Goal: Task Accomplishment & Management: Manage account settings

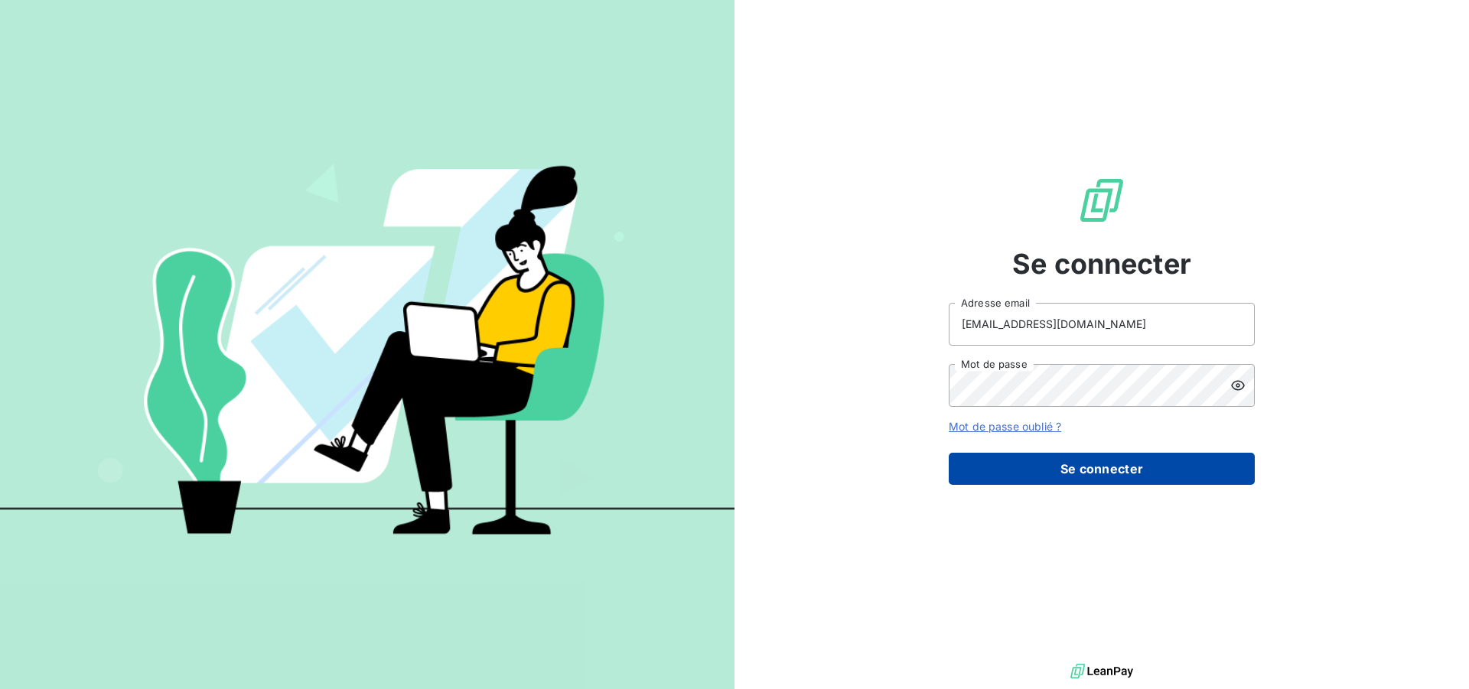
click at [1125, 477] on button "Se connecter" at bounding box center [1102, 469] width 306 height 32
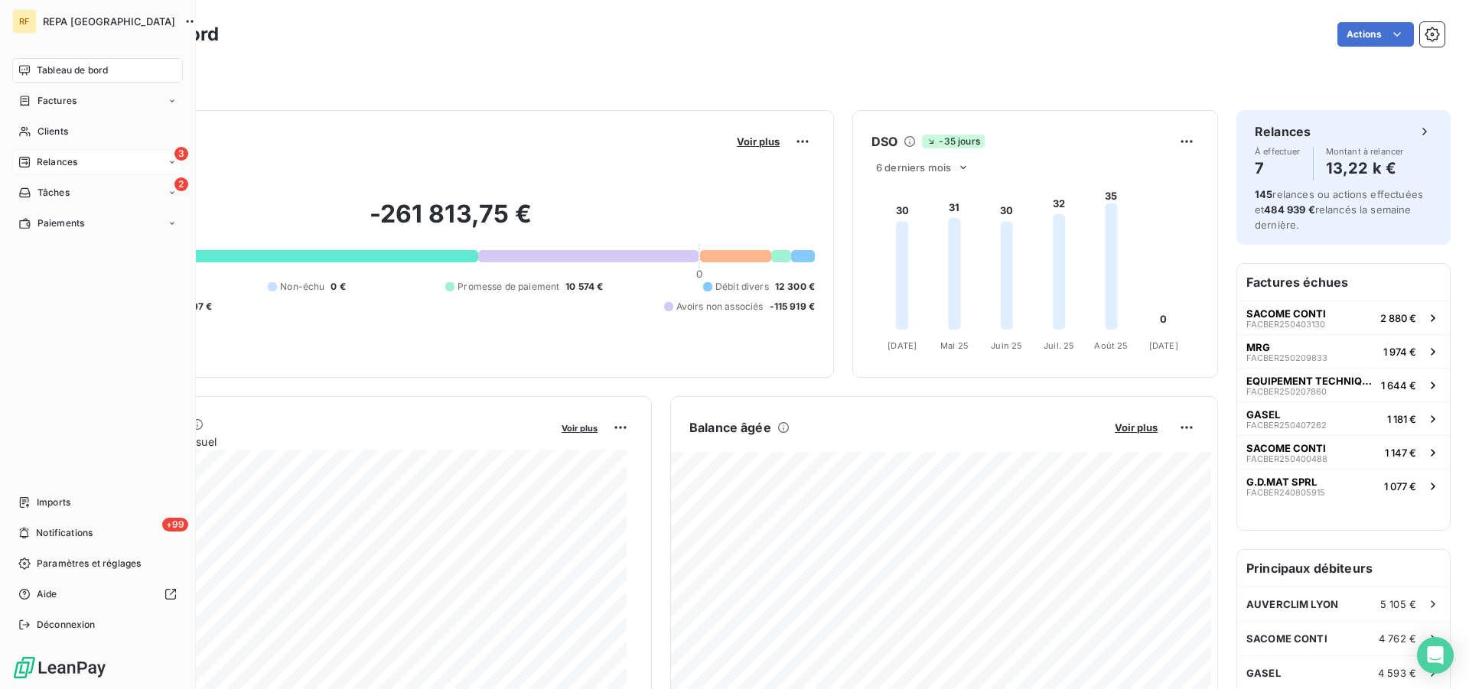
click at [82, 160] on div "3 Relances" at bounding box center [97, 162] width 171 height 24
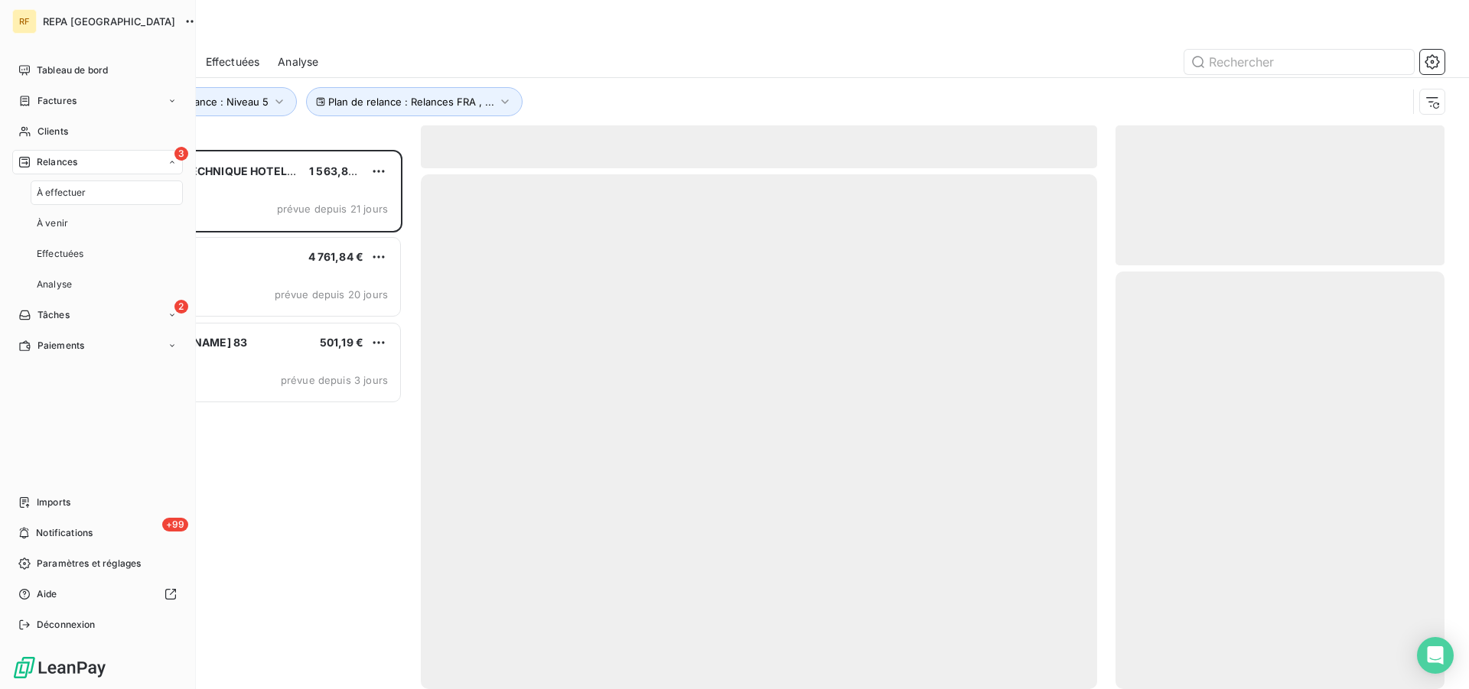
scroll to position [526, 316]
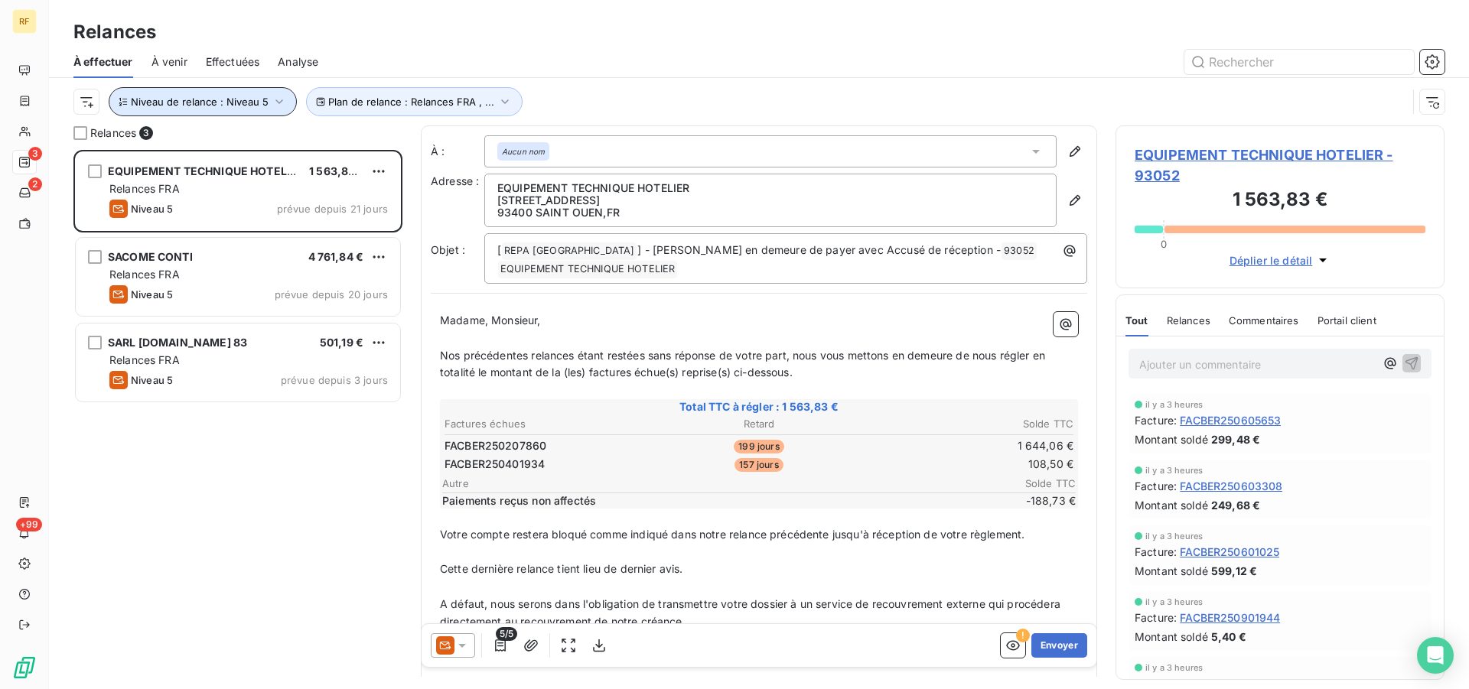
click at [279, 96] on icon "button" at bounding box center [279, 101] width 15 height 15
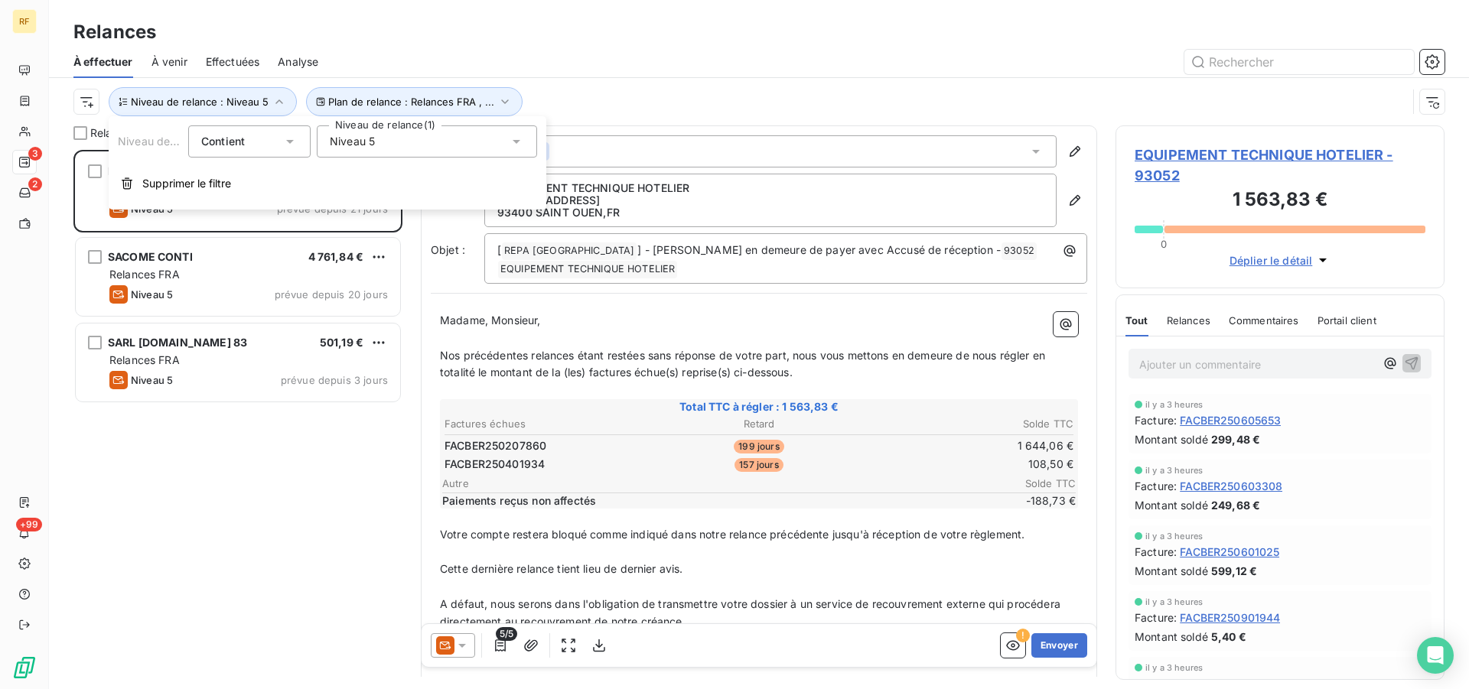
click at [516, 141] on icon at bounding box center [517, 142] width 8 height 4
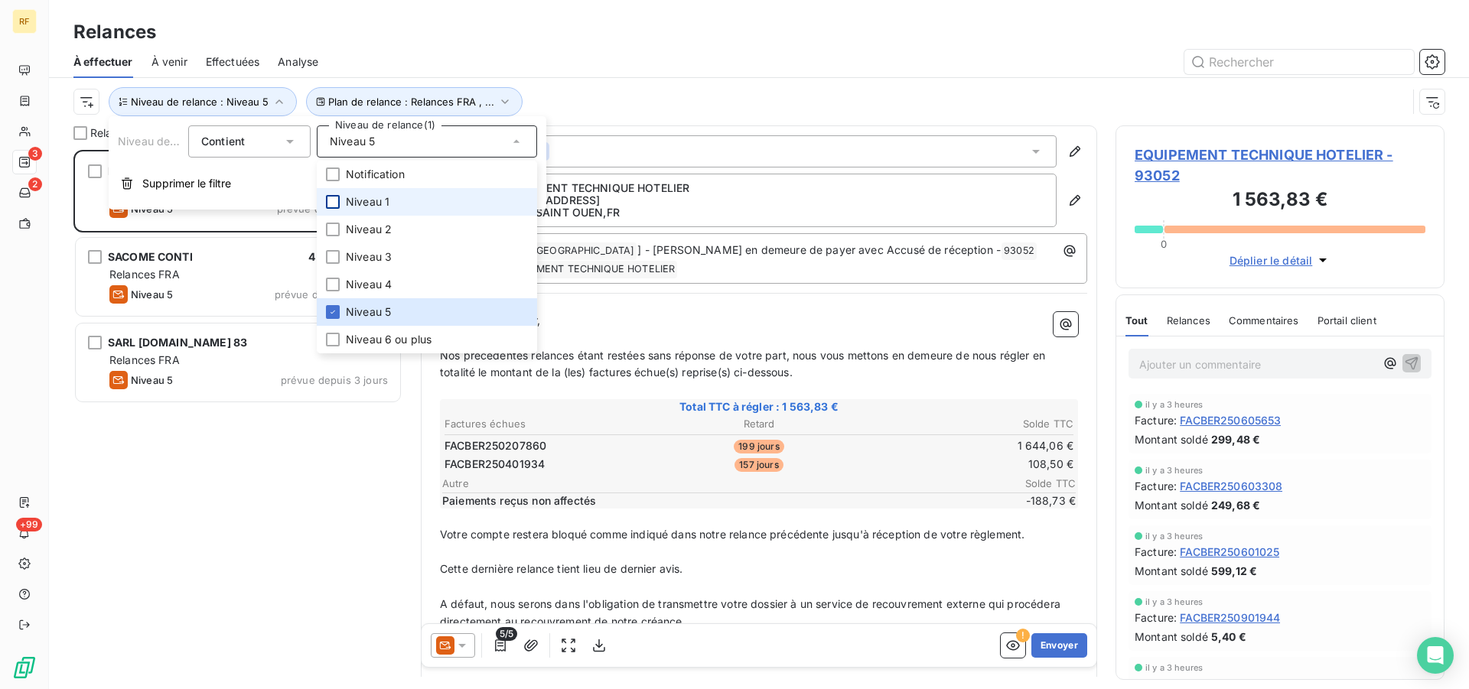
click at [334, 207] on div at bounding box center [333, 202] width 14 height 14
click at [332, 310] on icon at bounding box center [332, 312] width 9 height 9
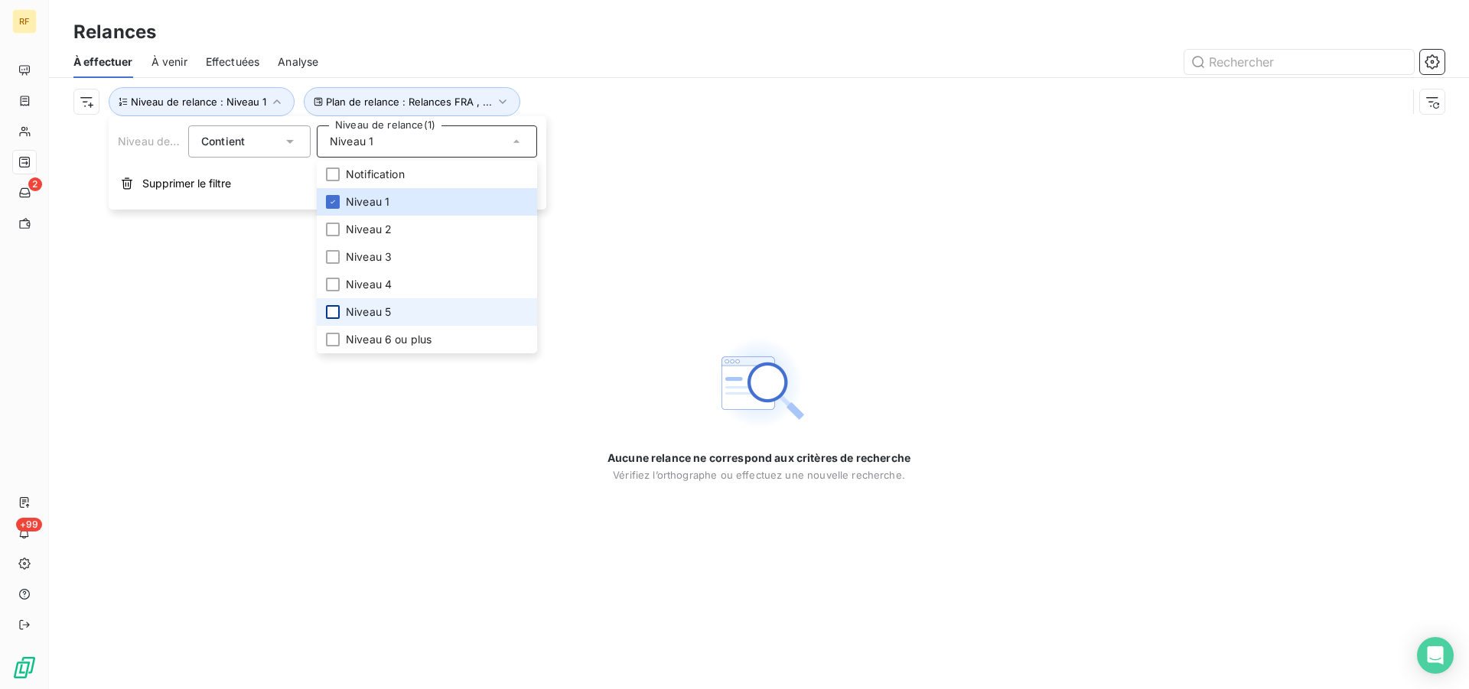
click at [638, 169] on div "Aucune relance ne correspond aux critères de recherche [PERSON_NAME] l’orthogra…" at bounding box center [759, 407] width 1420 height 564
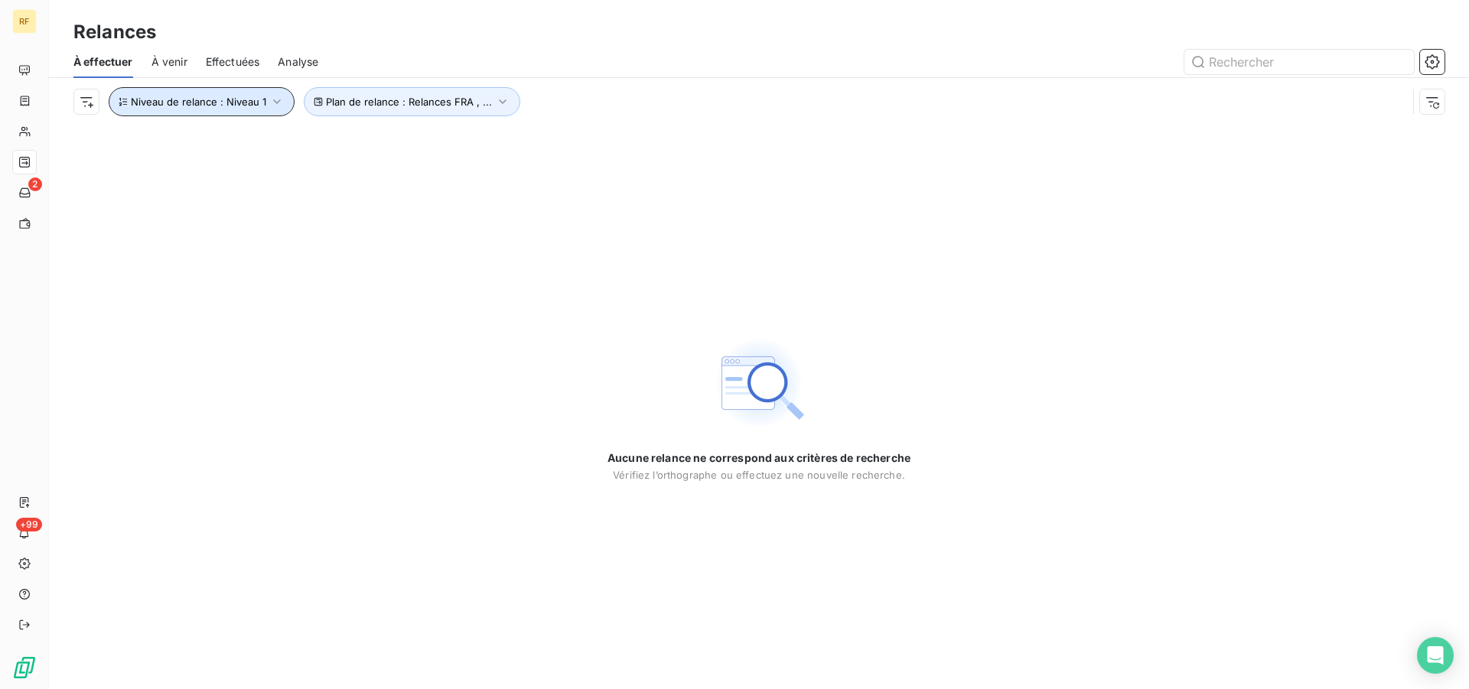
click at [275, 106] on icon "button" at bounding box center [276, 101] width 15 height 15
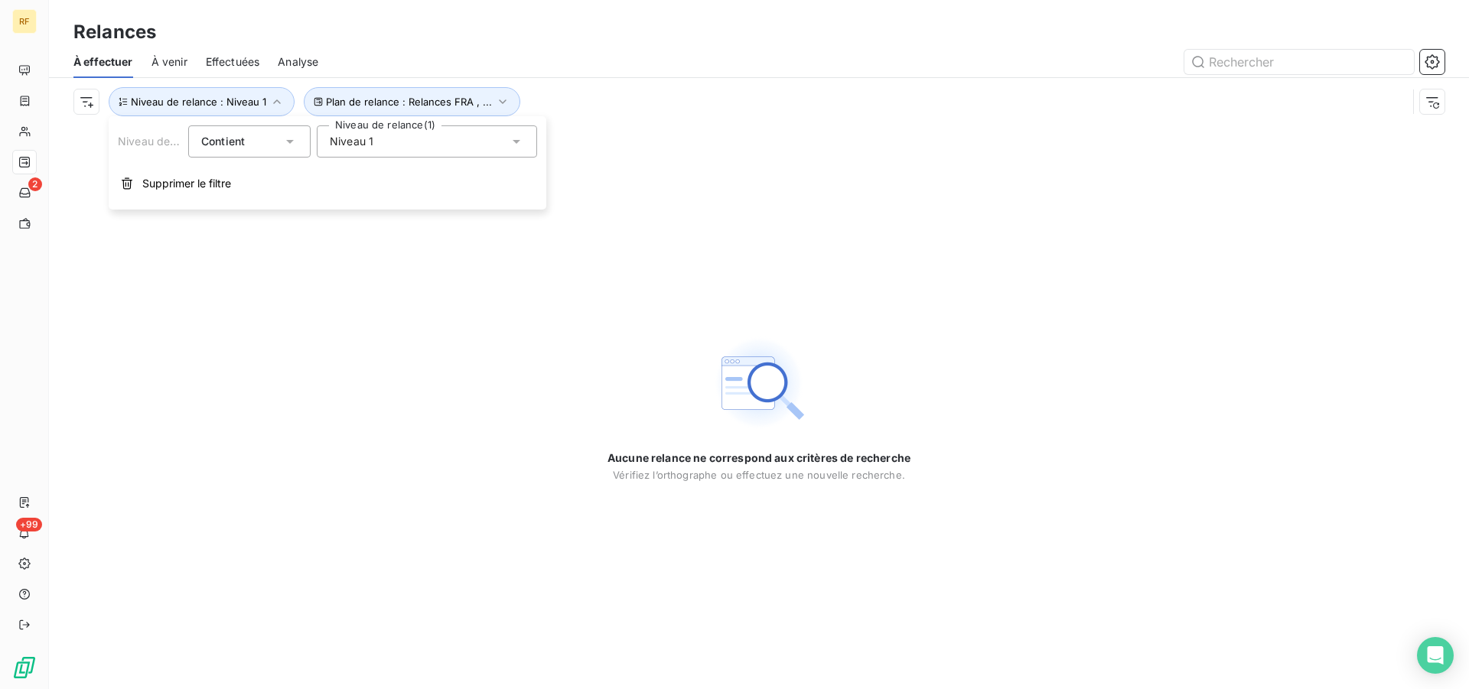
click at [516, 140] on icon at bounding box center [517, 142] width 8 height 4
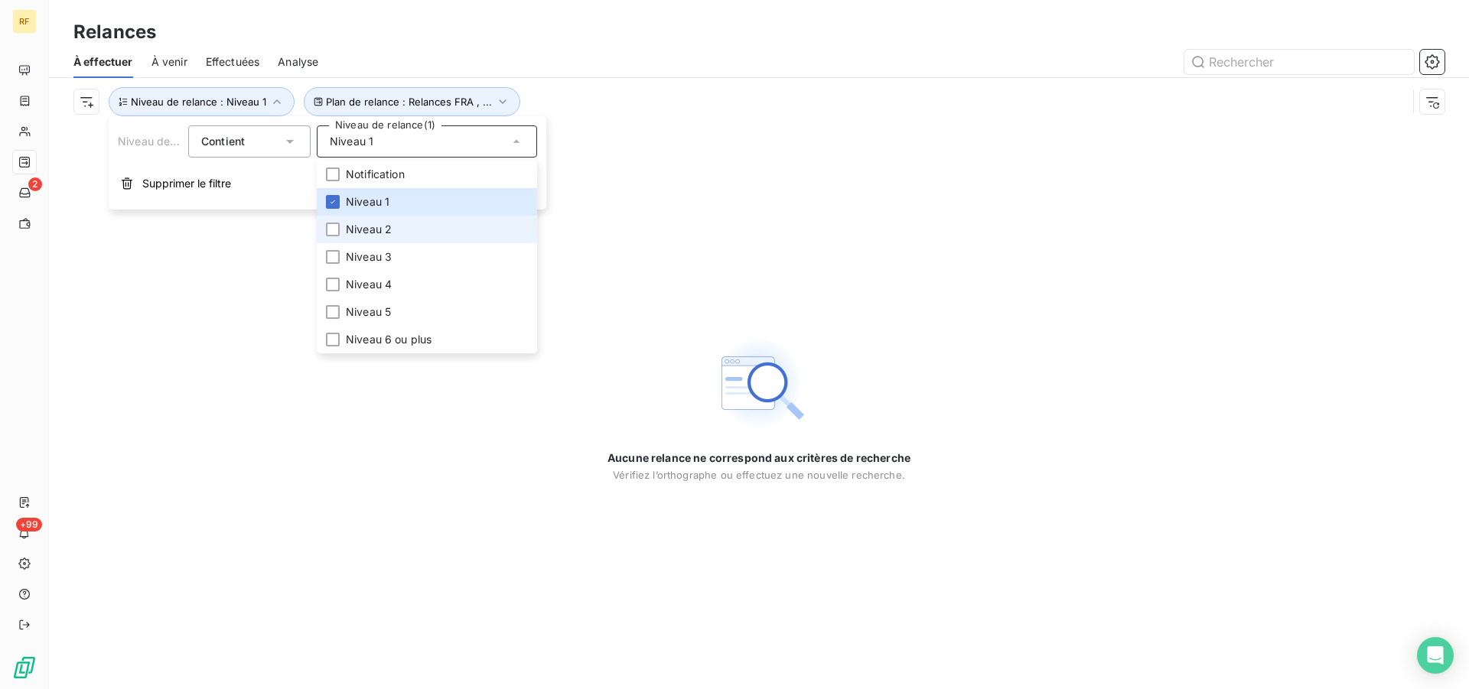
click at [380, 220] on li "Niveau 2" at bounding box center [427, 230] width 220 height 28
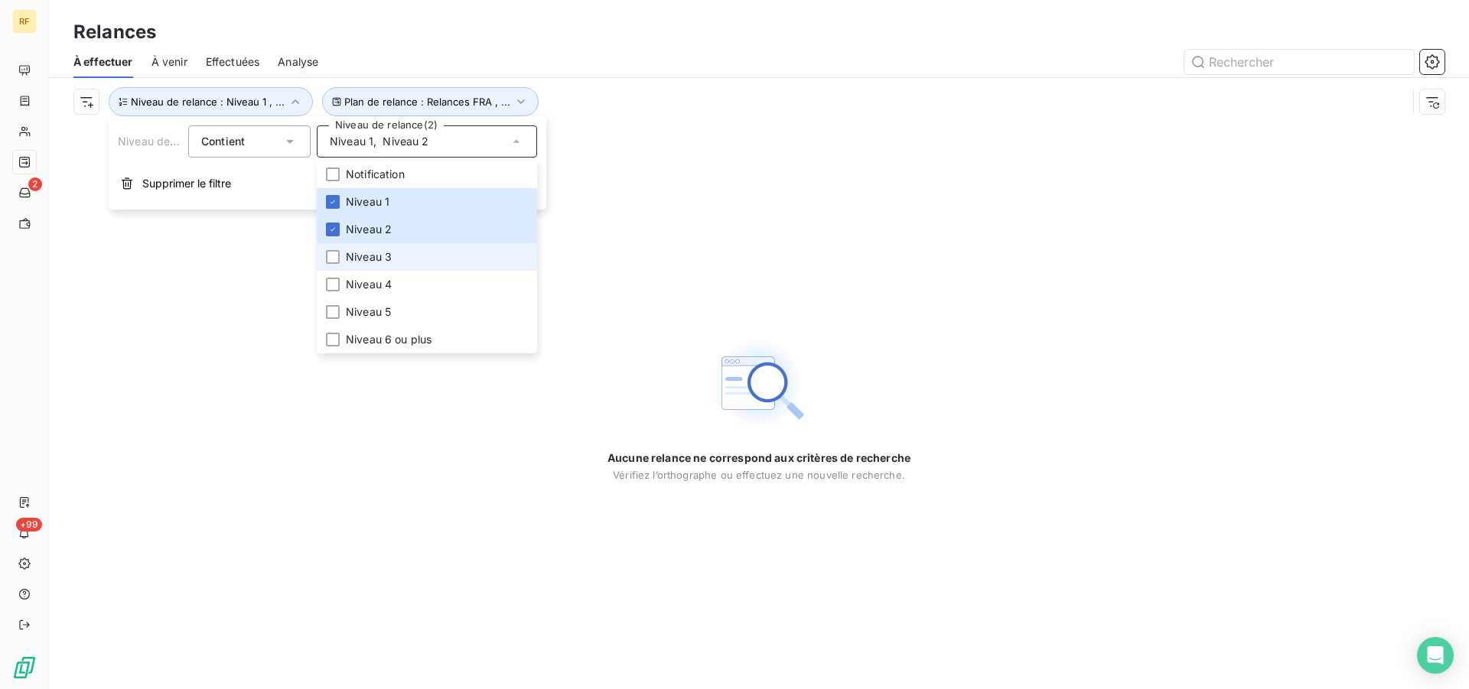
click at [371, 259] on span "Niveau 3" at bounding box center [369, 256] width 46 height 15
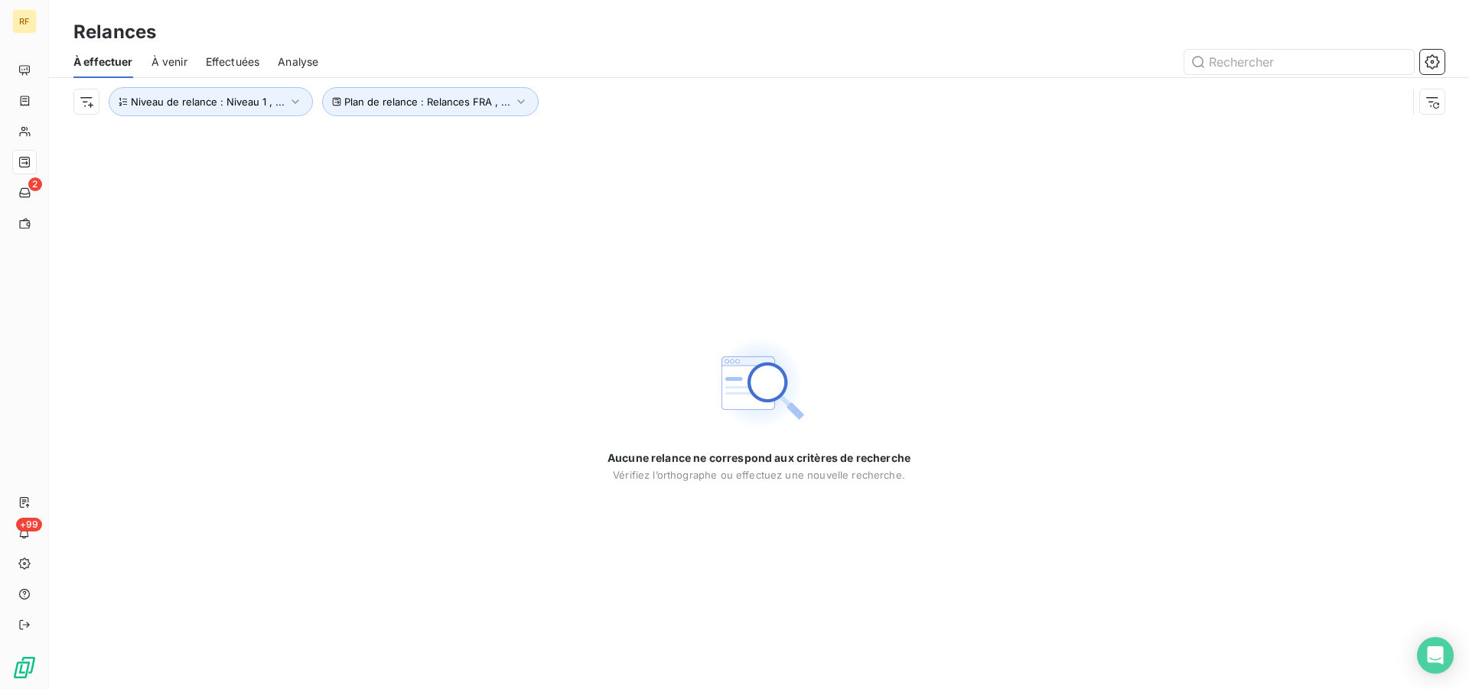
click at [607, 252] on div "Aucune relance ne correspond aux critères de recherche [PERSON_NAME] l’orthogra…" at bounding box center [759, 407] width 1420 height 564
click at [504, 96] on button "Plan de relance : Relances FRA , ..." at bounding box center [430, 101] width 217 height 29
click at [294, 102] on icon "button" at bounding box center [295, 101] width 8 height 5
click at [513, 141] on icon at bounding box center [516, 141] width 15 height 15
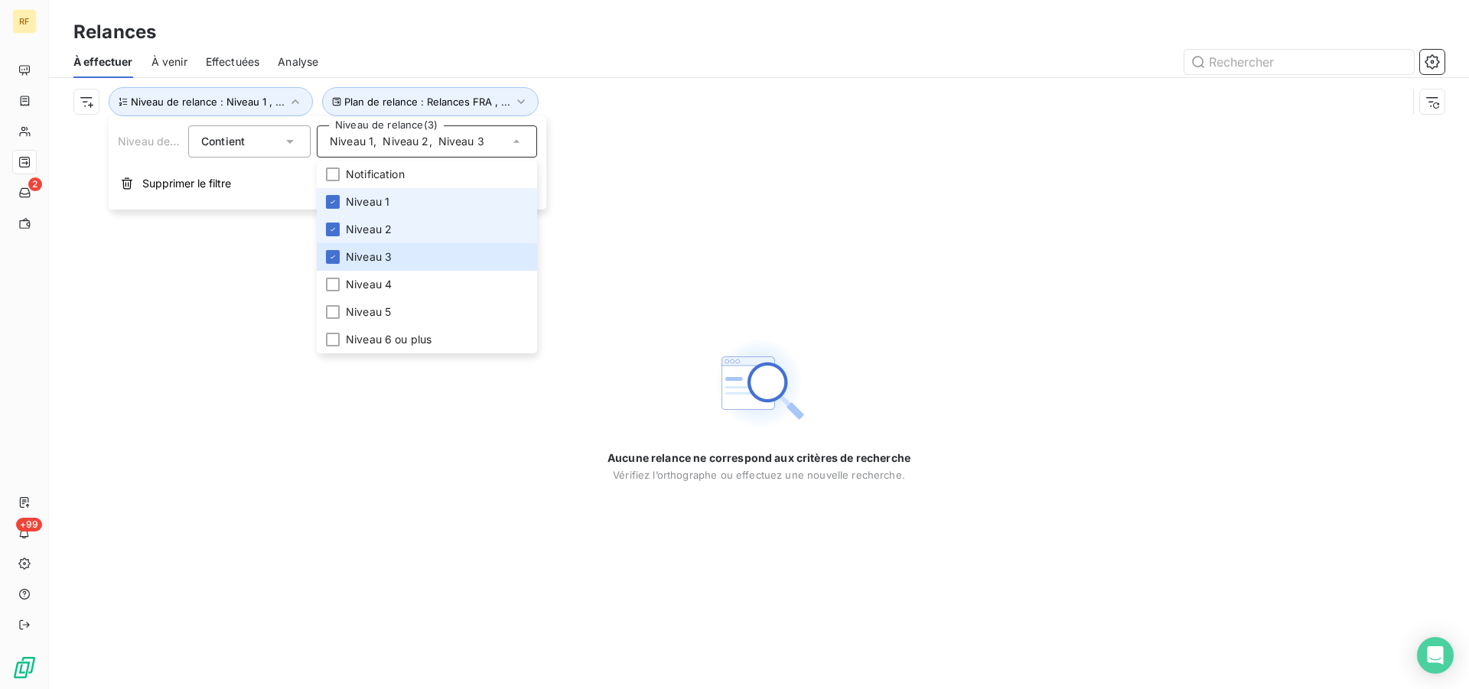
click at [367, 205] on span "Niveau 1" at bounding box center [368, 201] width 44 height 15
click at [367, 222] on span "Niveau 2" at bounding box center [369, 229] width 46 height 15
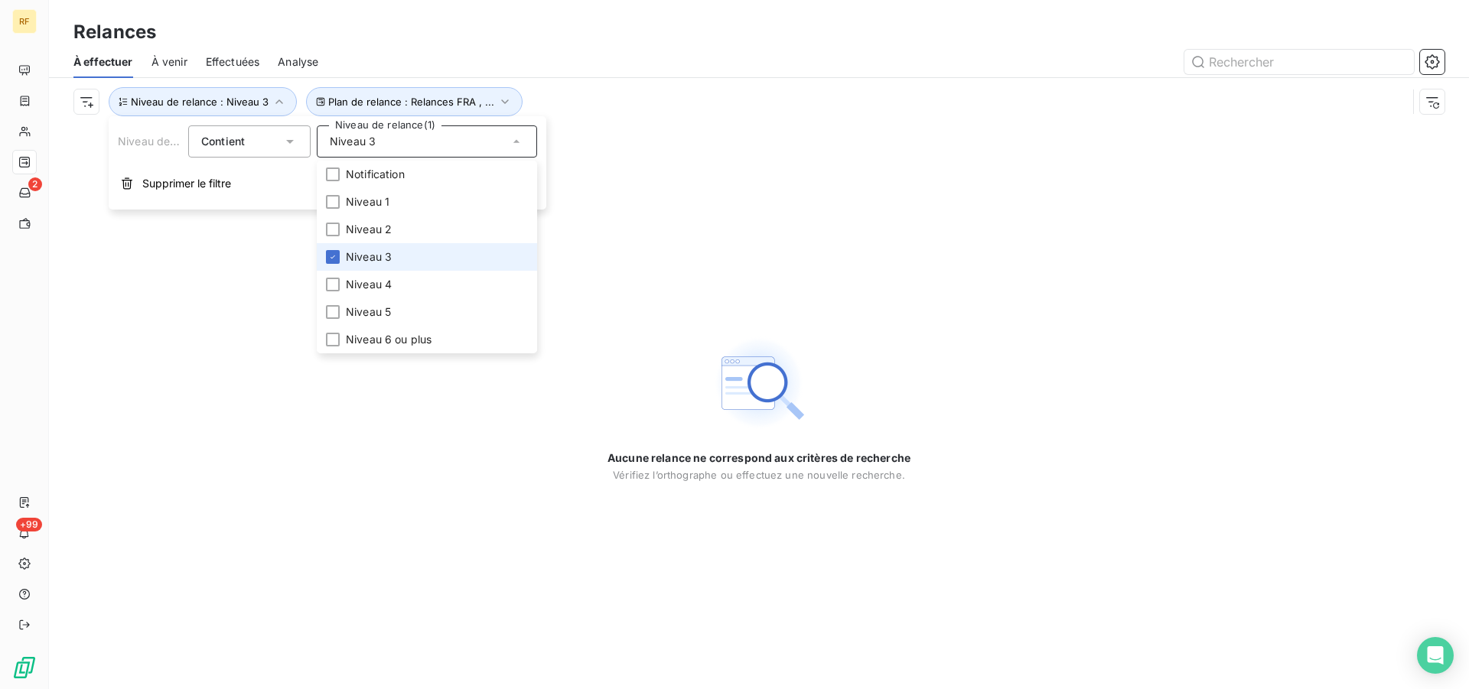
click at [366, 252] on span "Niveau 3" at bounding box center [369, 256] width 46 height 15
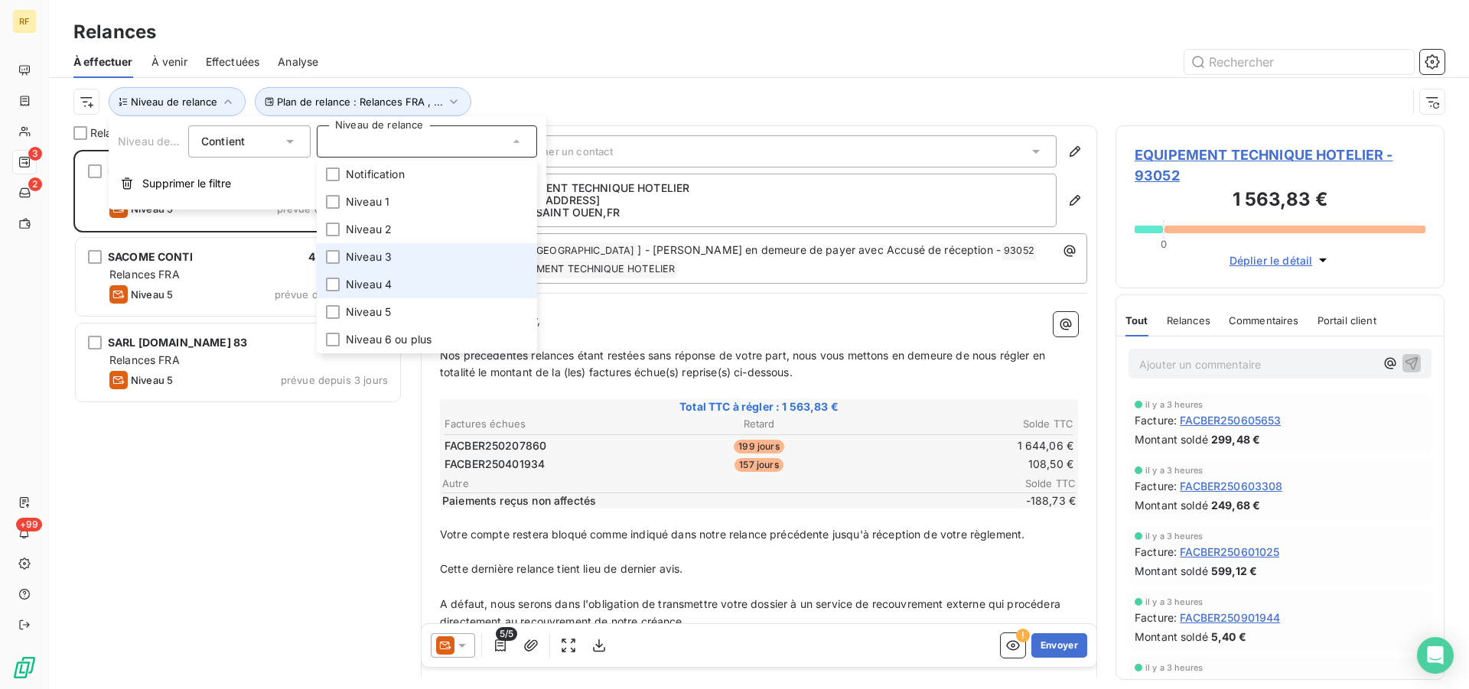
scroll to position [526, 316]
click at [355, 278] on span "Niveau 4" at bounding box center [369, 284] width 46 height 15
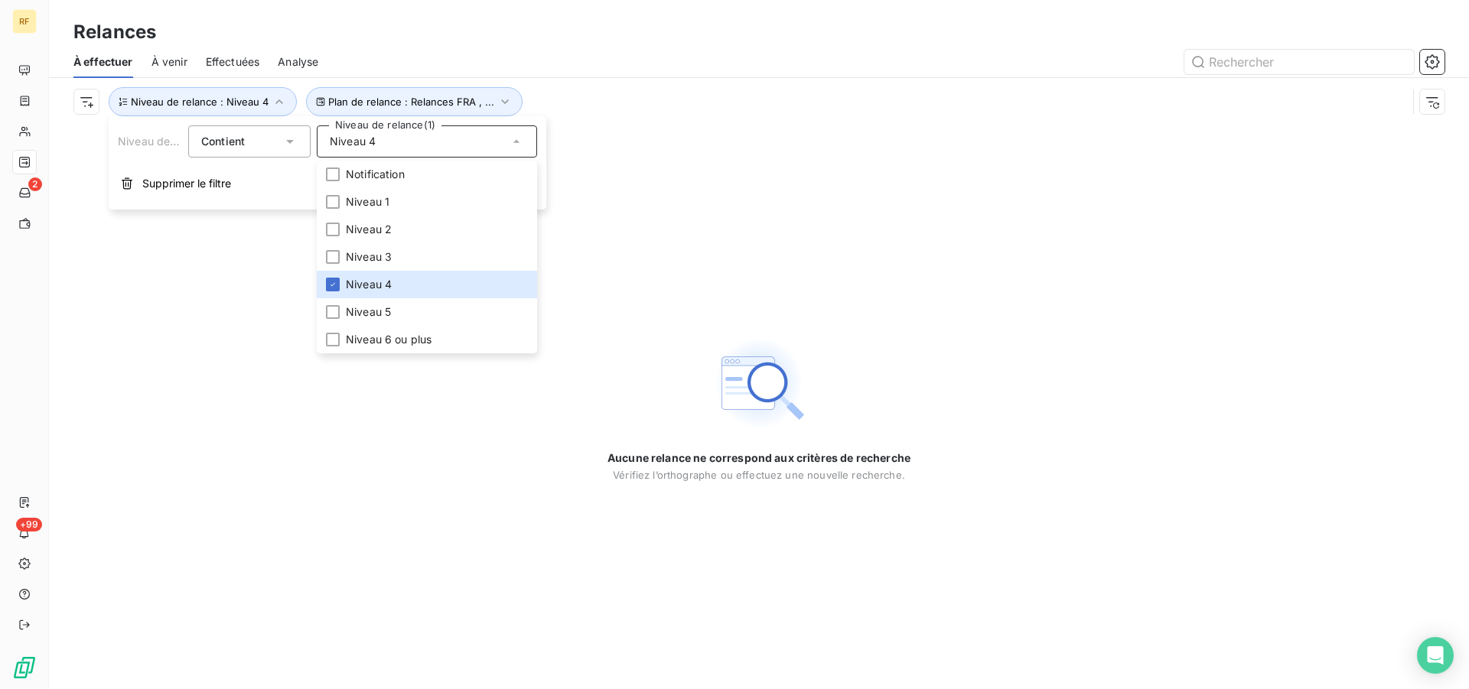
click at [826, 252] on div "Aucune relance ne correspond aux critères de recherche [PERSON_NAME] l’orthogra…" at bounding box center [759, 407] width 1420 height 564
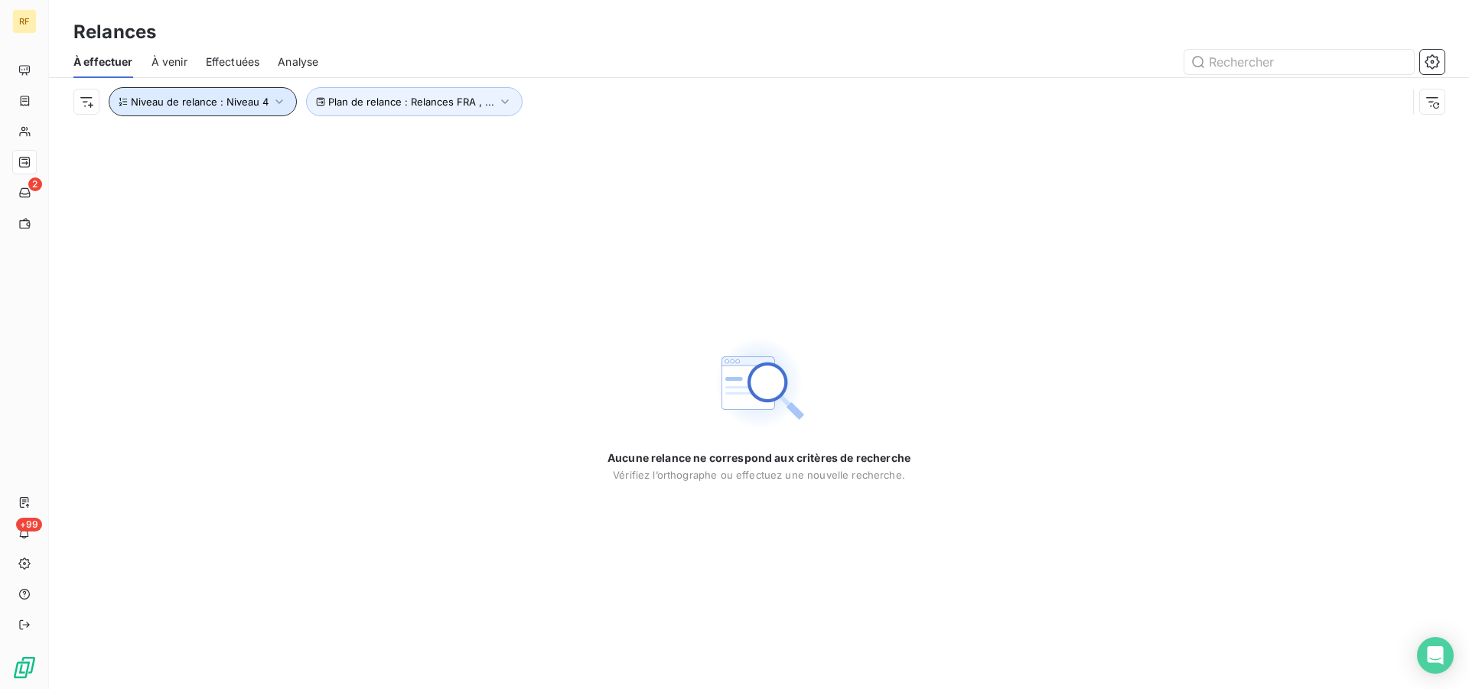
click at [275, 103] on icon "button" at bounding box center [279, 101] width 15 height 15
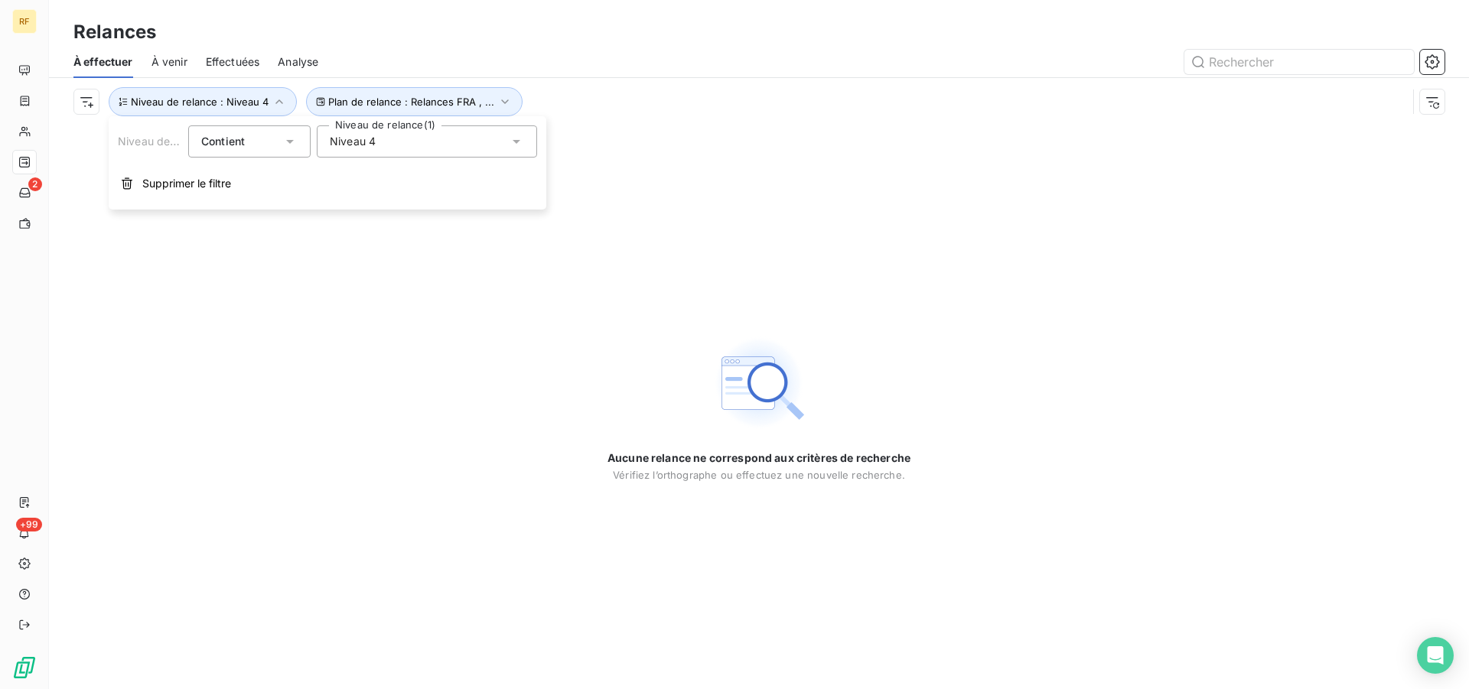
click at [516, 144] on icon at bounding box center [516, 141] width 15 height 15
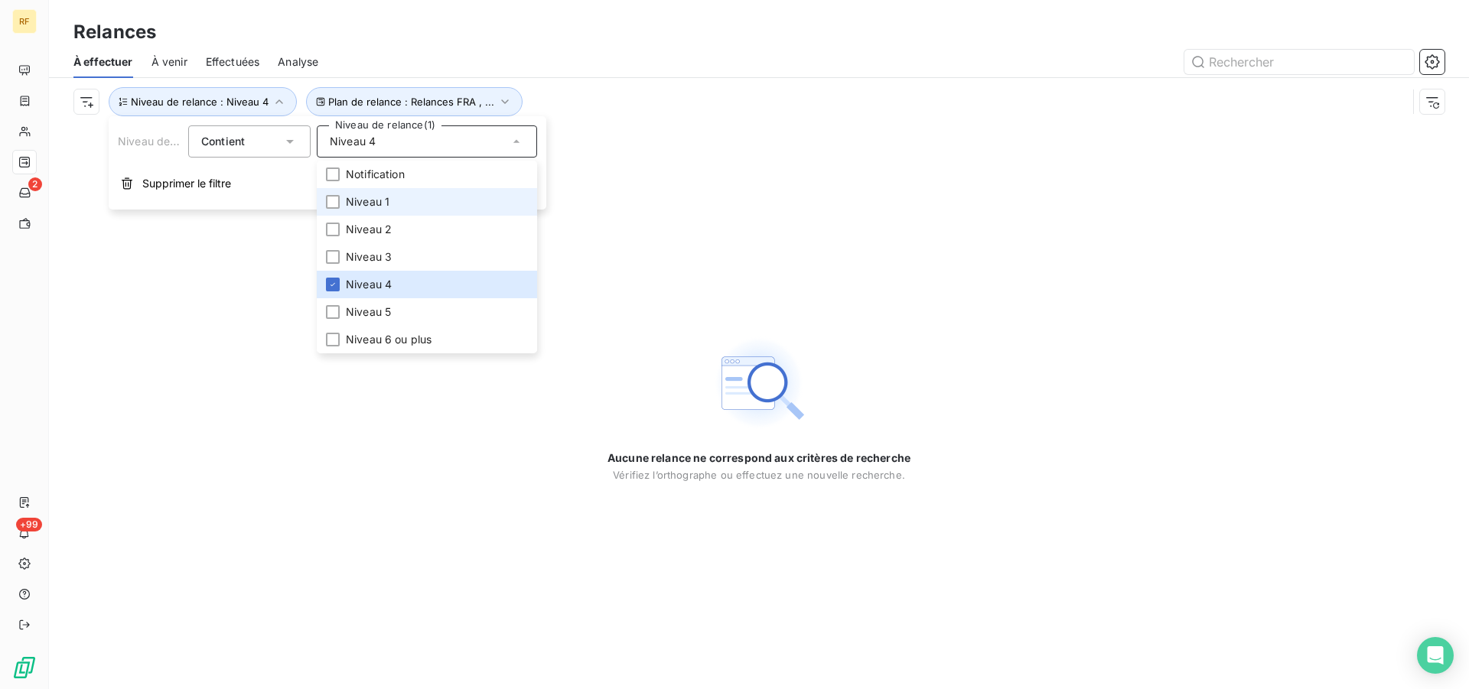
click at [418, 198] on li "Niveau 1" at bounding box center [427, 202] width 220 height 28
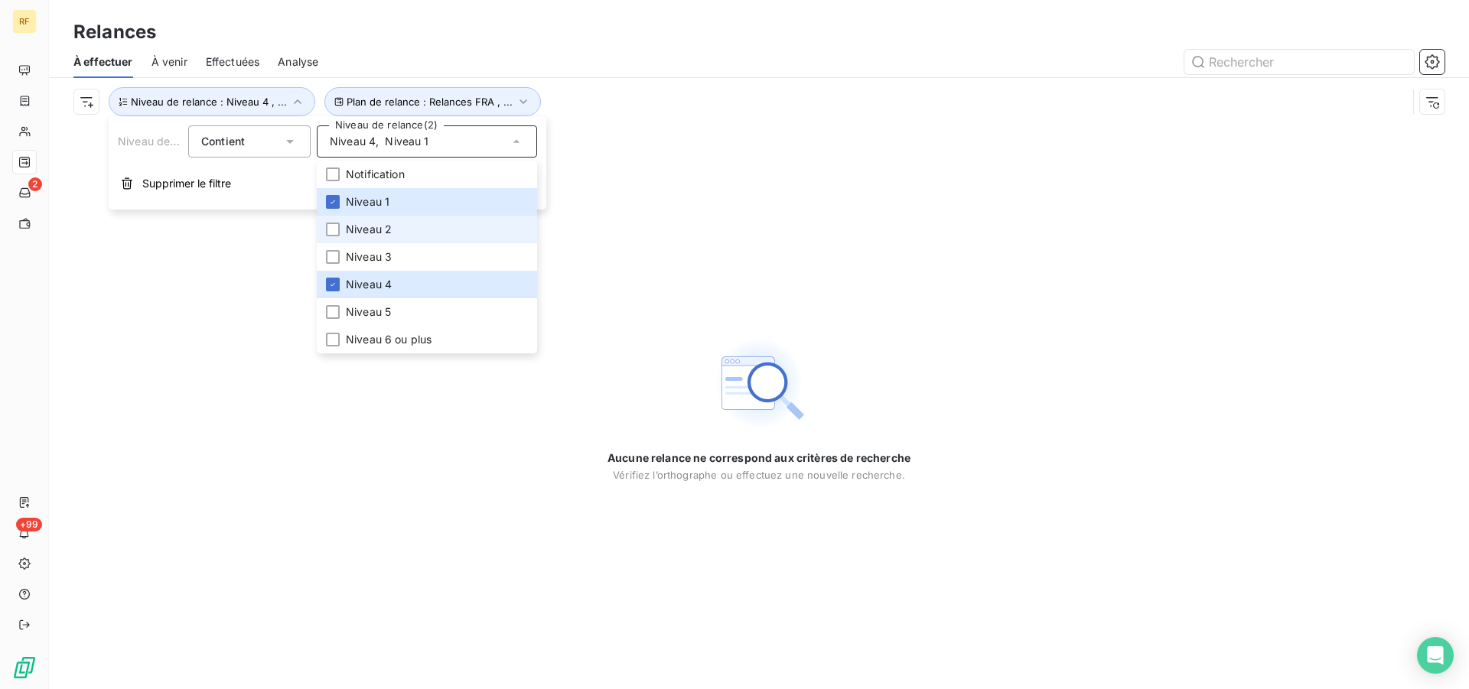
click at [388, 225] on span "Niveau 2" at bounding box center [369, 229] width 46 height 15
click at [389, 223] on span "Niveau 2" at bounding box center [369, 229] width 46 height 15
click at [365, 203] on span "Niveau 1" at bounding box center [368, 201] width 44 height 15
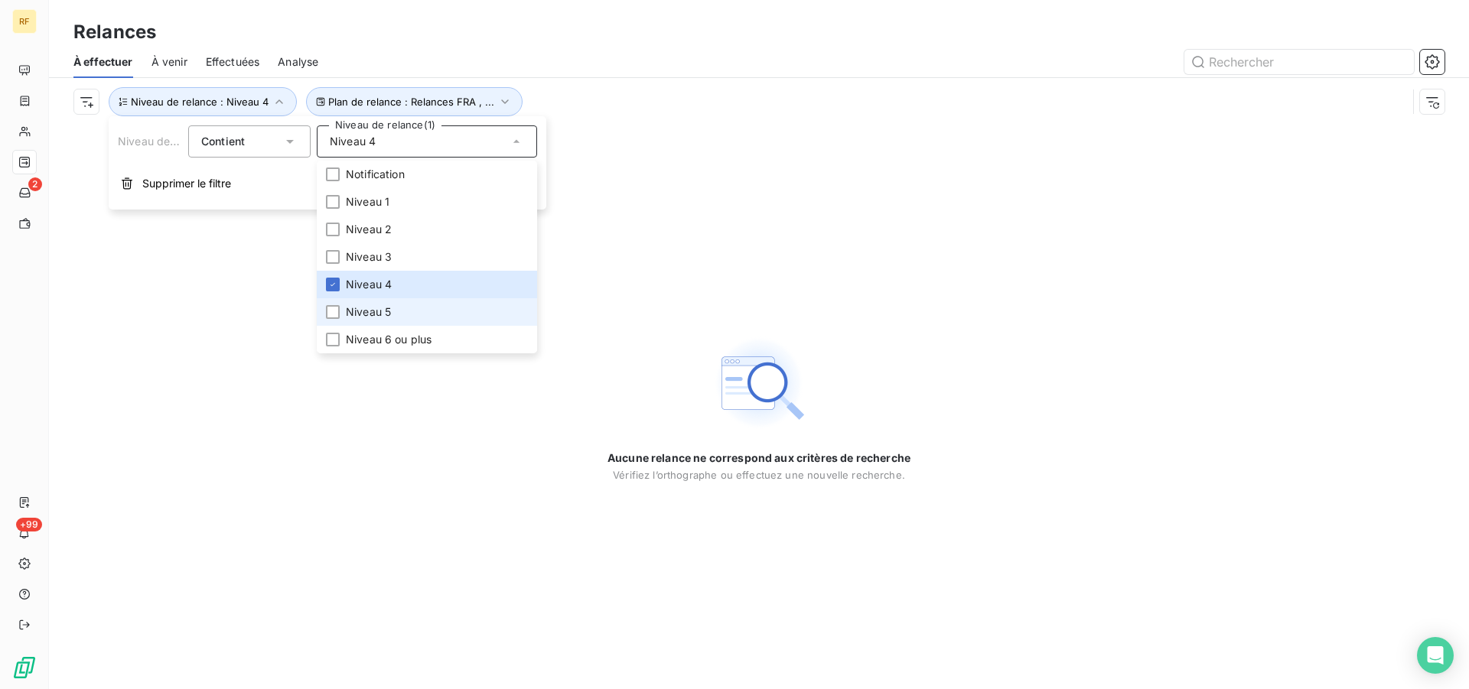
click at [377, 307] on span "Niveau 5" at bounding box center [368, 312] width 45 height 15
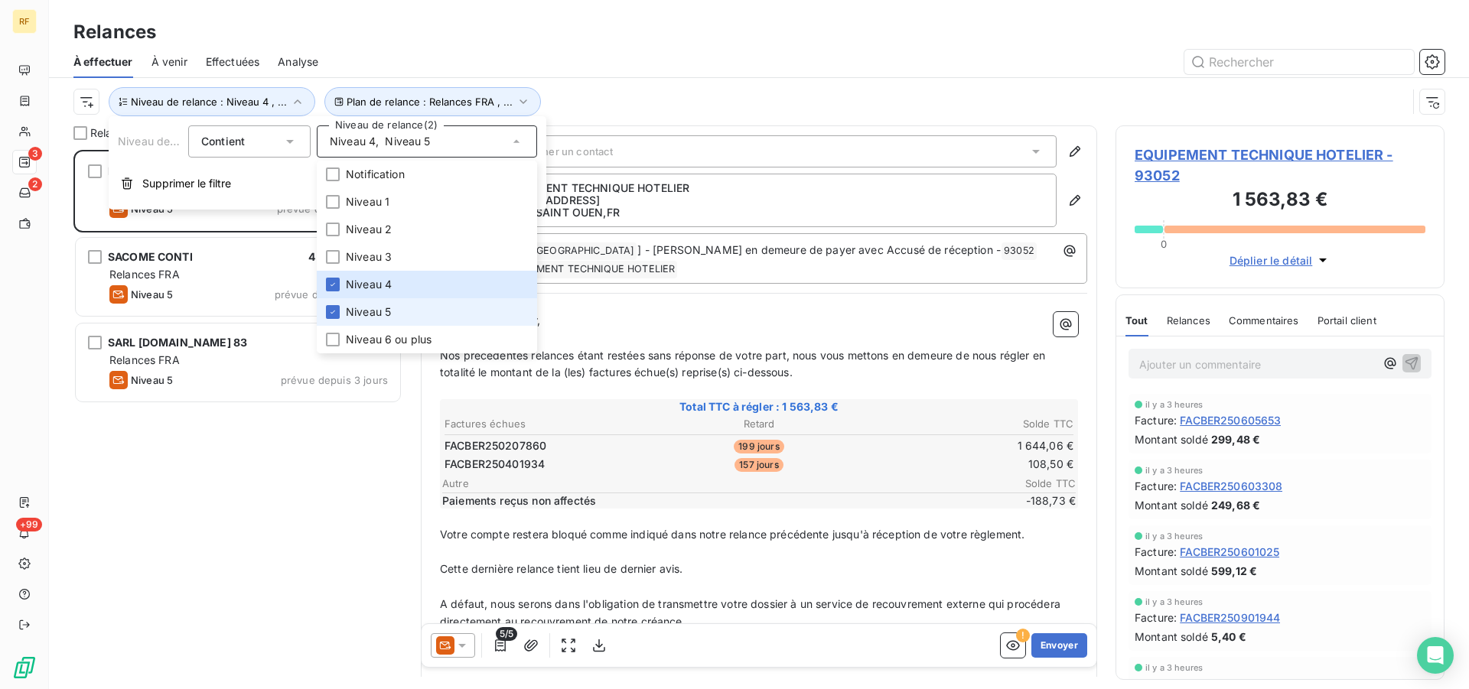
scroll to position [526, 316]
click at [373, 285] on span "Niveau 4" at bounding box center [369, 284] width 46 height 15
click at [348, 309] on span "Niveau 5" at bounding box center [368, 312] width 45 height 15
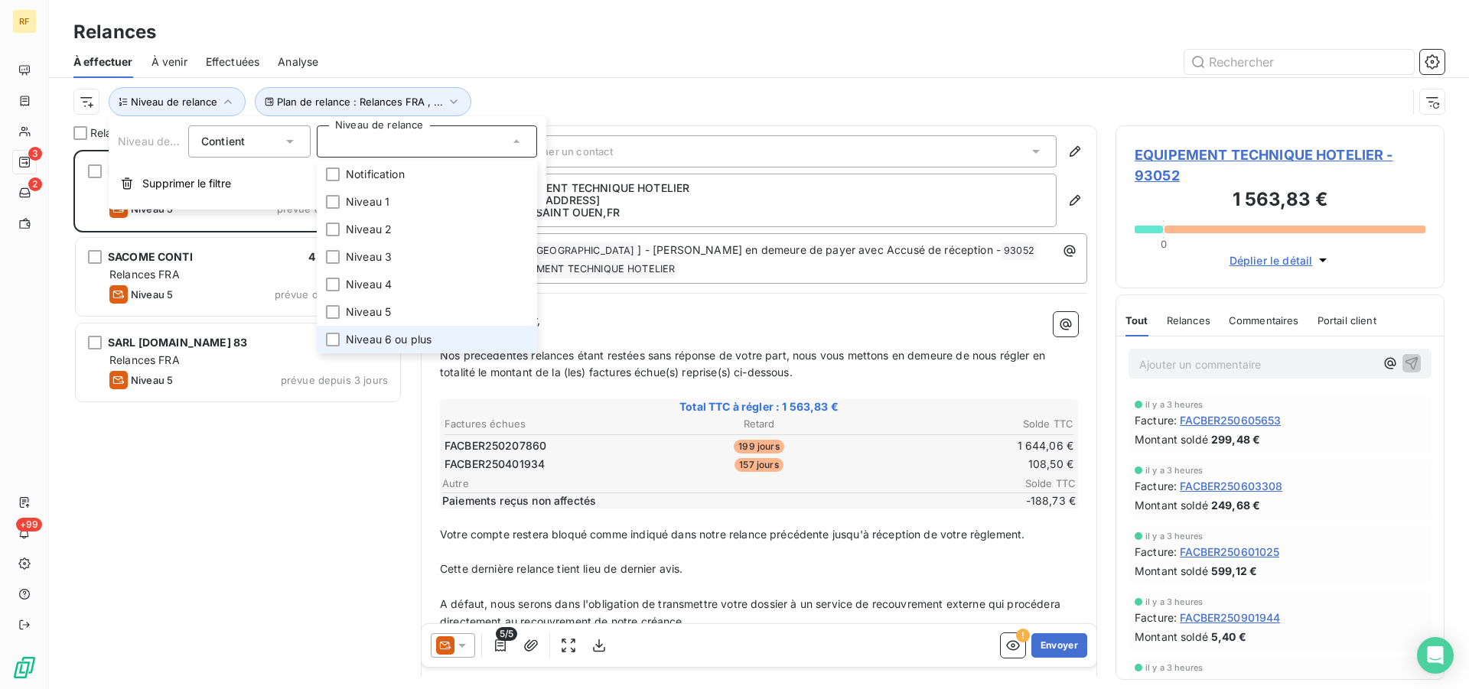
click at [349, 332] on span "Niveau 6 ou plus" at bounding box center [389, 339] width 86 height 15
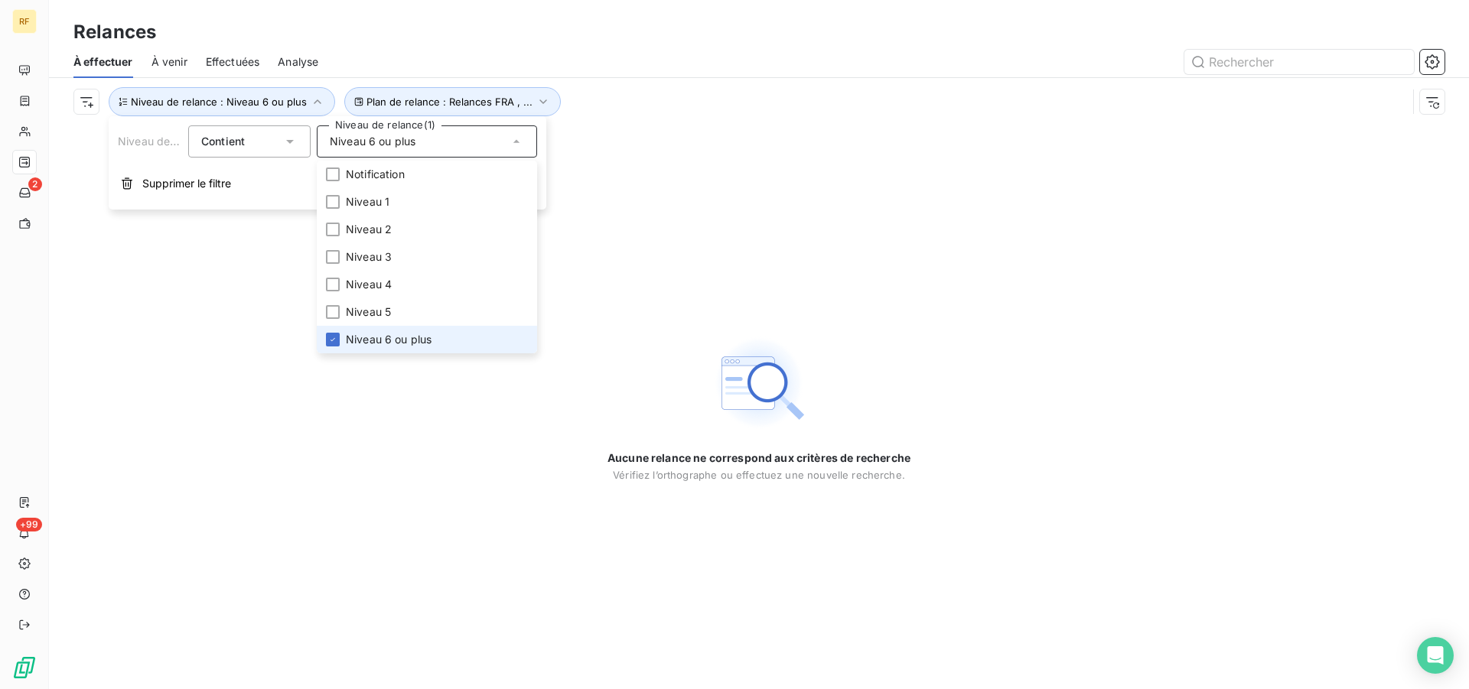
click at [379, 342] on span "Niveau 6 ou plus" at bounding box center [389, 339] width 86 height 15
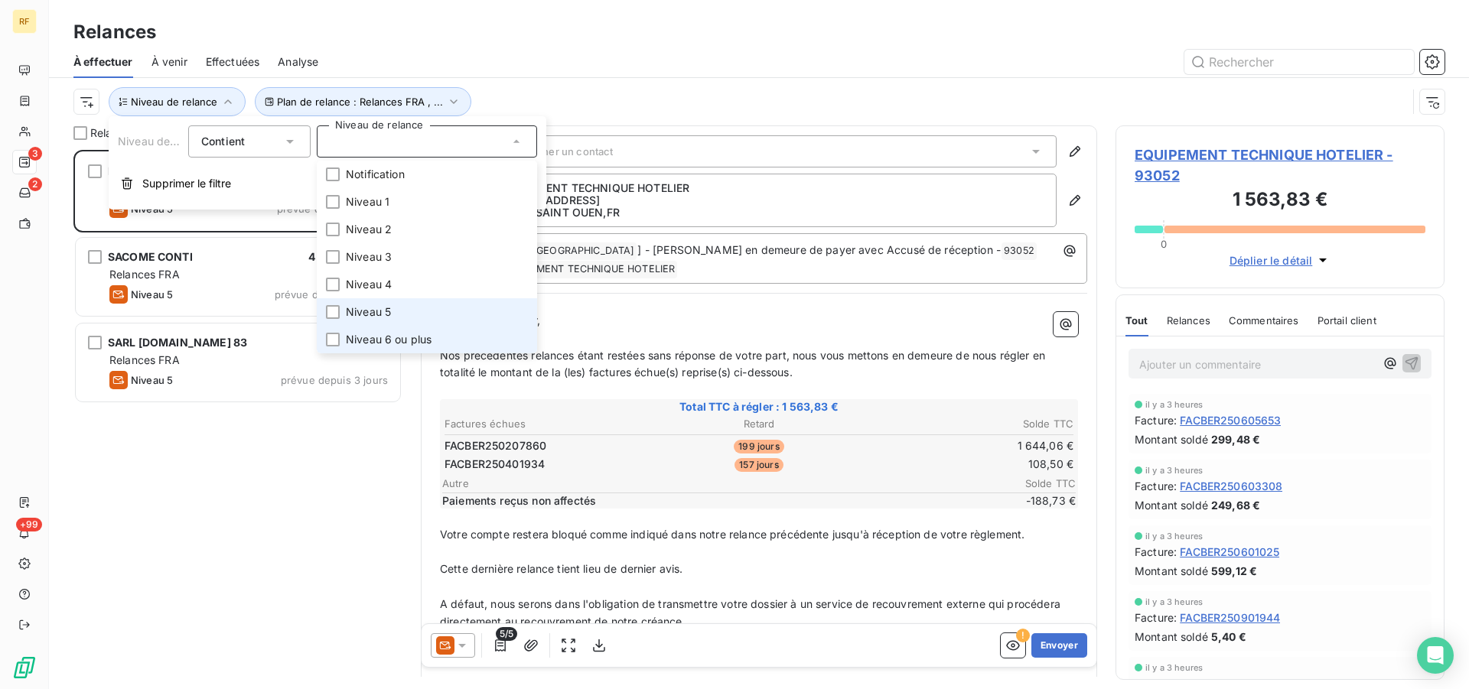
scroll to position [526, 316]
click at [348, 309] on span "Niveau 5" at bounding box center [368, 312] width 45 height 15
click at [349, 307] on span "Niveau 5" at bounding box center [368, 312] width 45 height 15
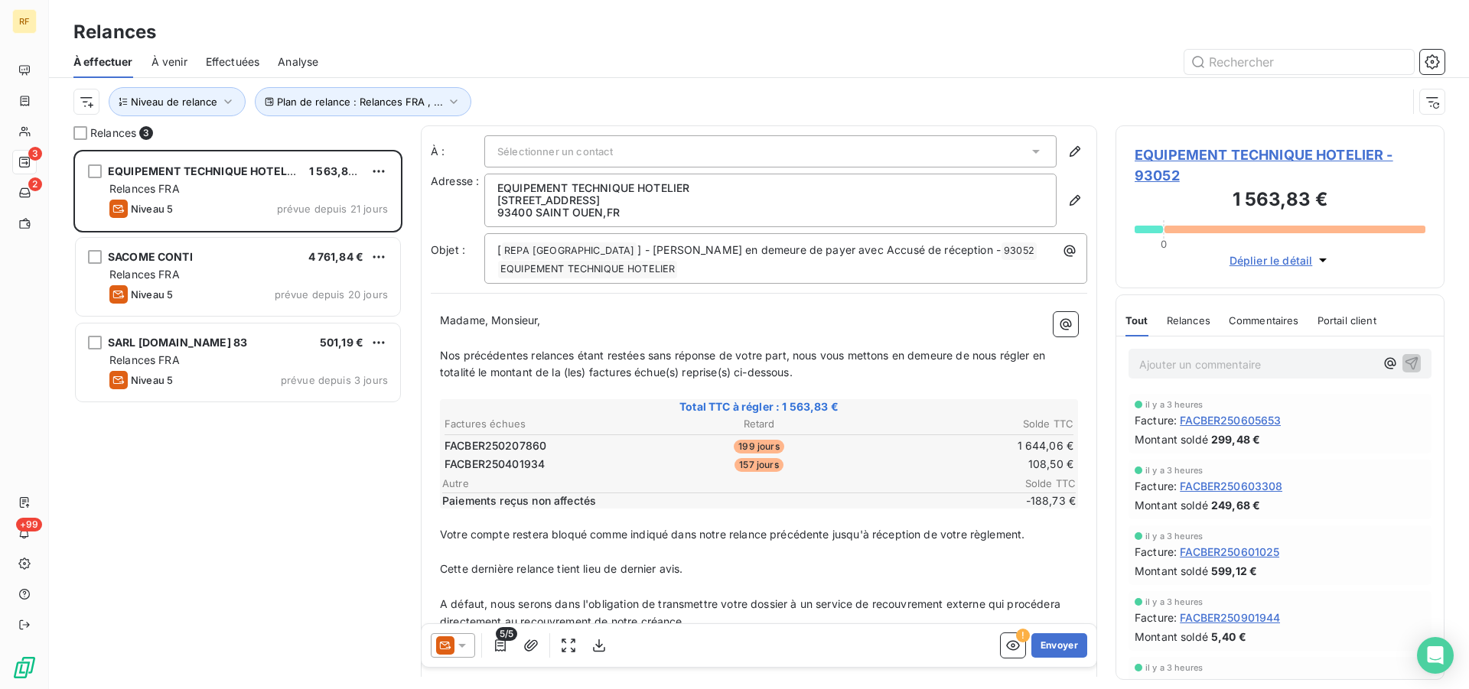
click at [631, 114] on div "Plan de relance : Relances FRA , ... Niveau de relance" at bounding box center [740, 101] width 1334 height 29
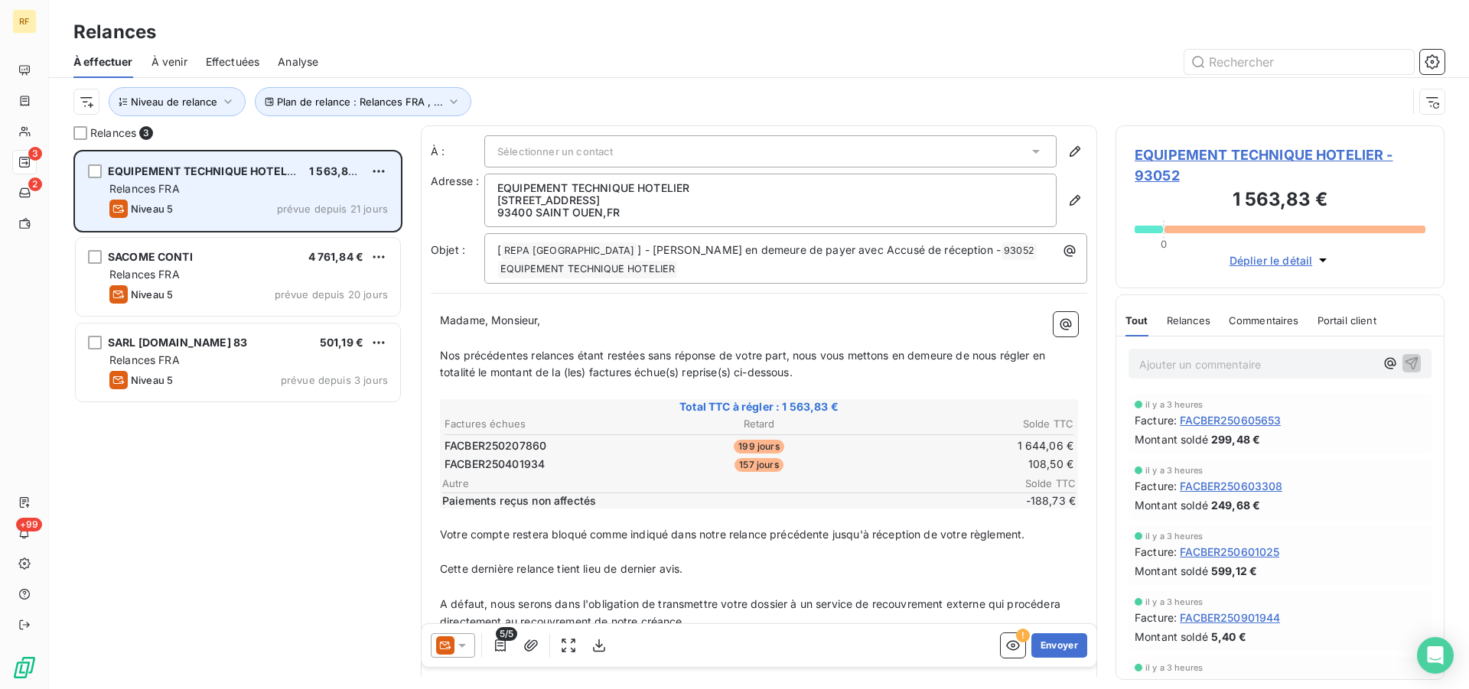
click at [331, 191] on div "Relances FRA" at bounding box center [248, 188] width 278 height 15
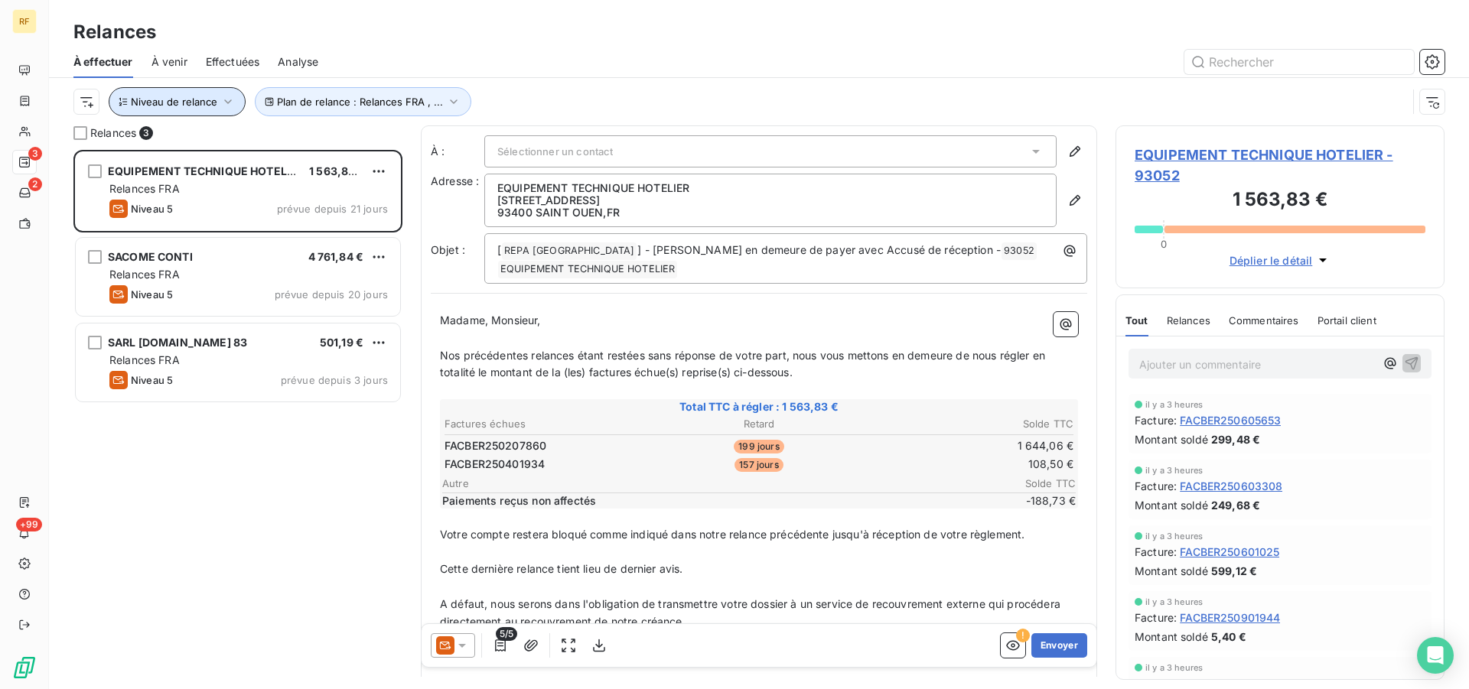
click at [217, 103] on button "Niveau de relance" at bounding box center [177, 101] width 137 height 29
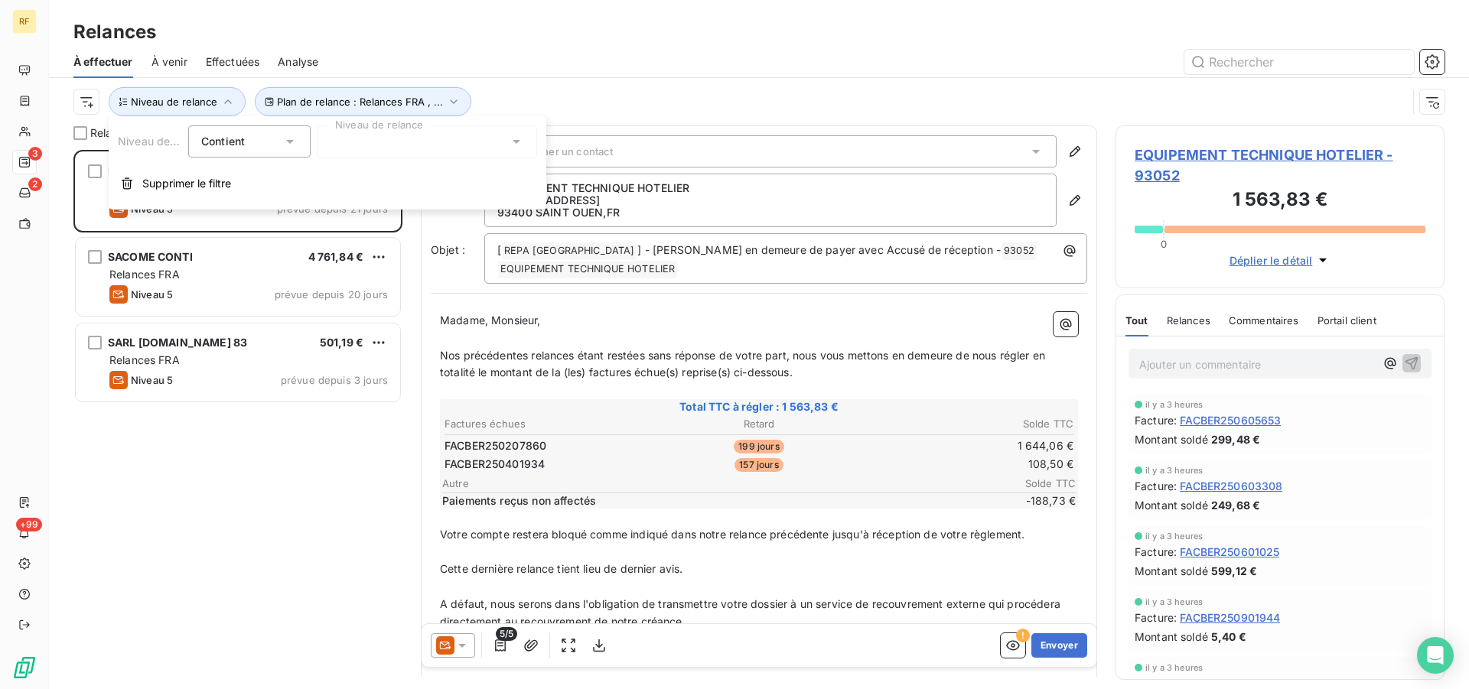
click at [470, 154] on div at bounding box center [427, 141] width 220 height 32
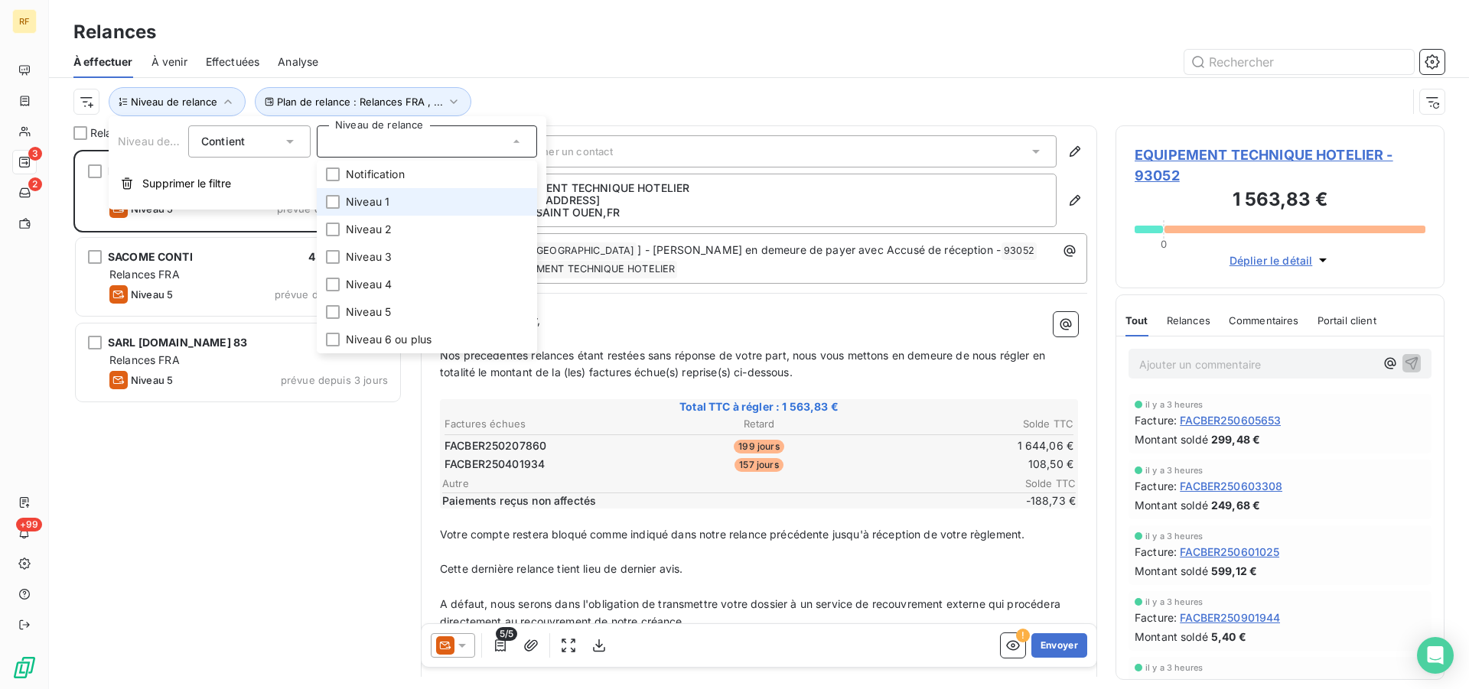
click at [382, 204] on span "Niveau 1" at bounding box center [368, 201] width 44 height 15
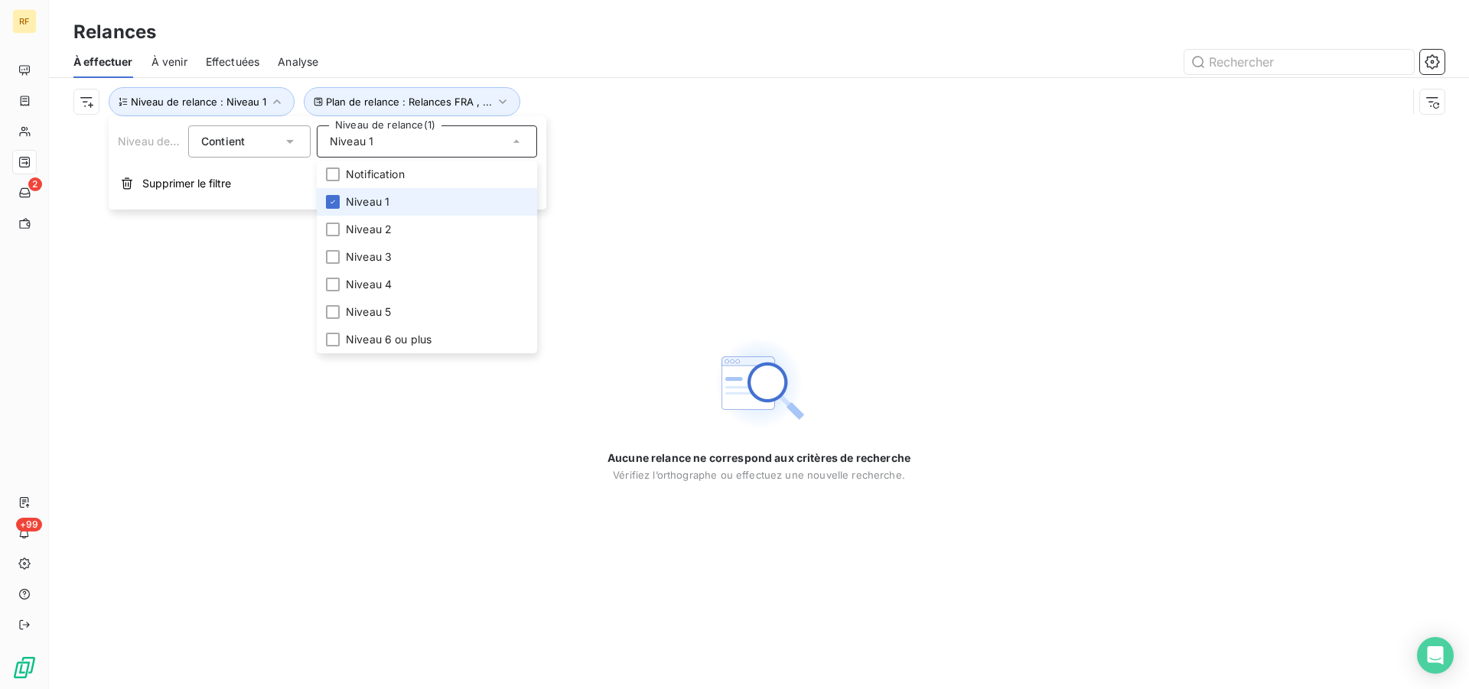
click at [373, 207] on span "Niveau 1" at bounding box center [368, 201] width 44 height 15
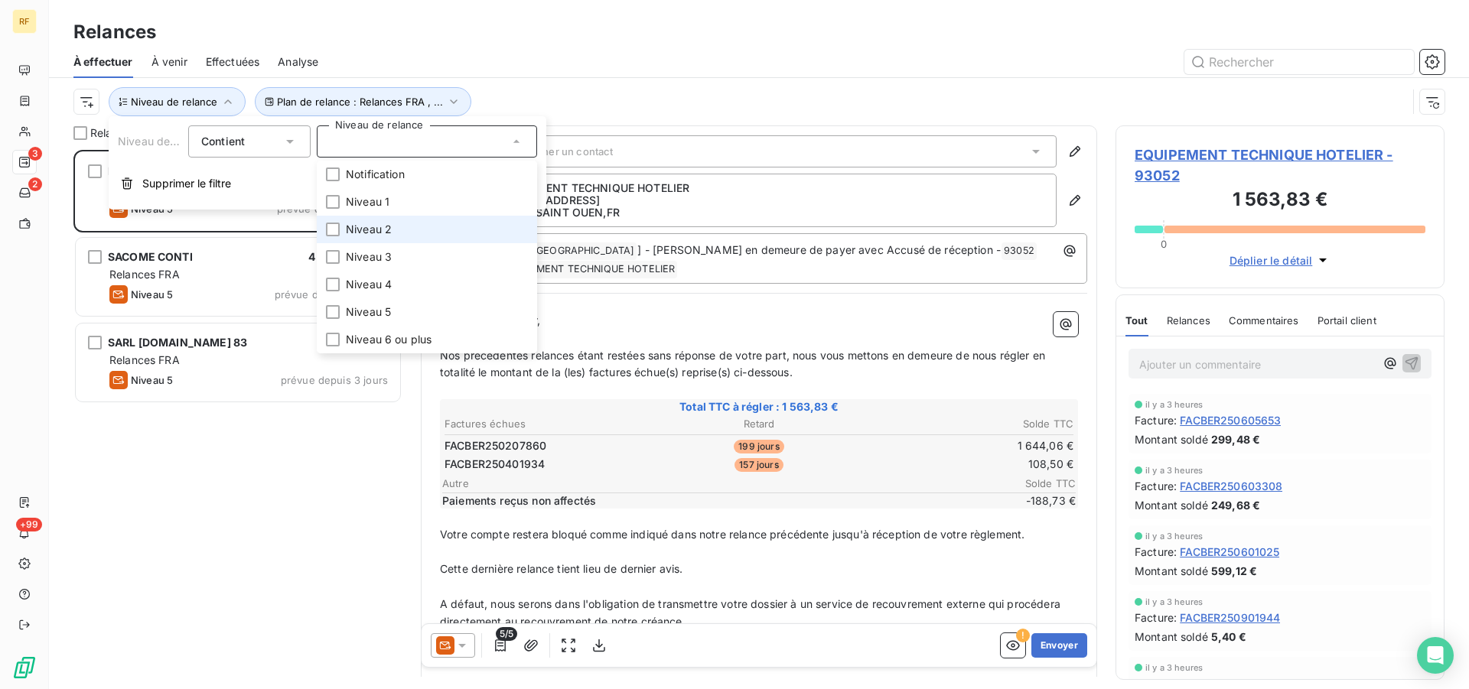
scroll to position [526, 316]
click at [371, 230] on span "Niveau 2" at bounding box center [369, 229] width 46 height 15
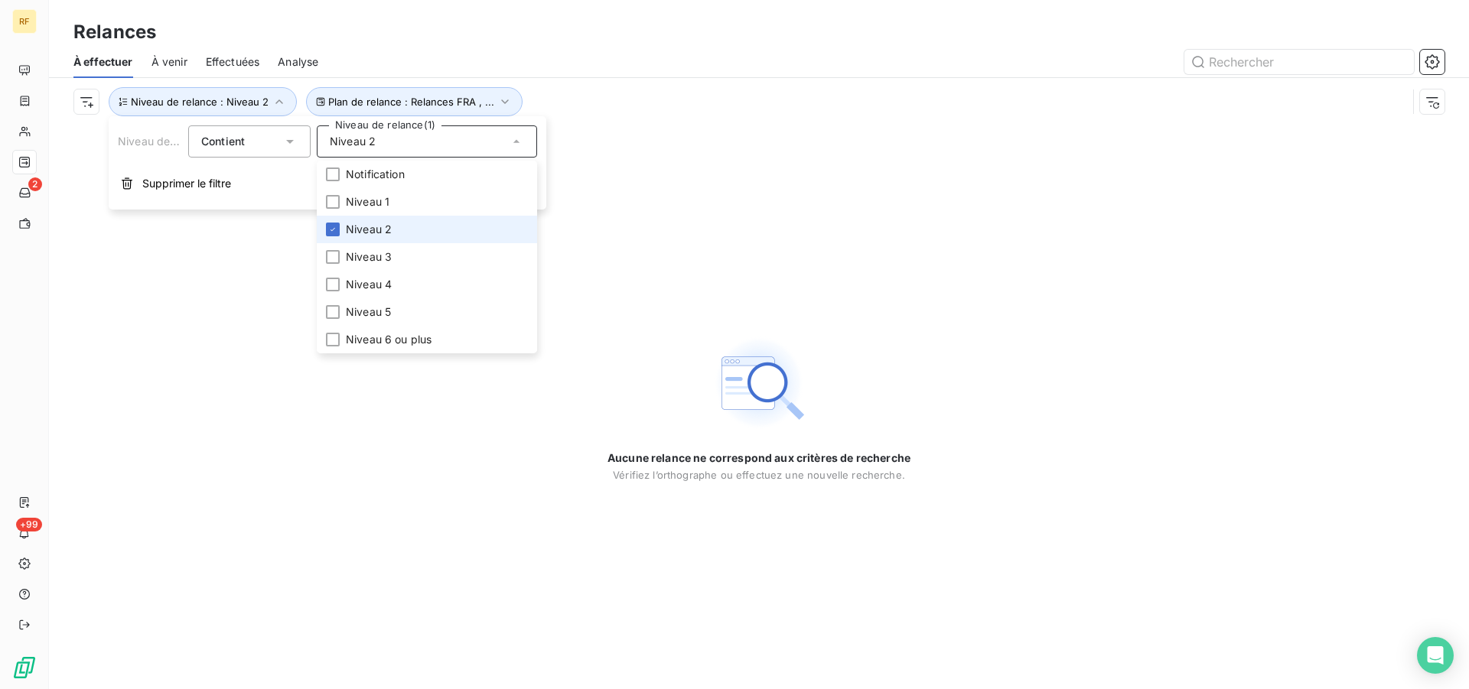
click at [357, 230] on span "Niveau 2" at bounding box center [369, 229] width 46 height 15
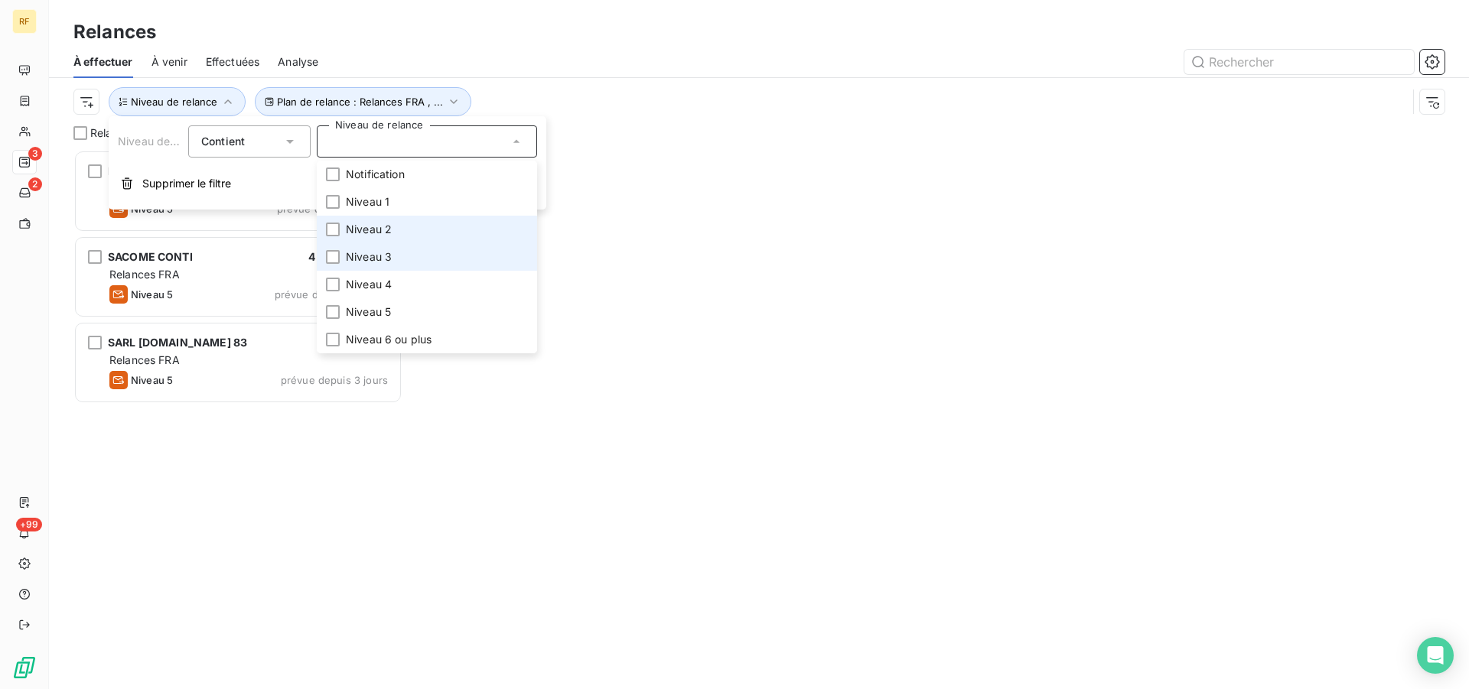
scroll to position [526, 316]
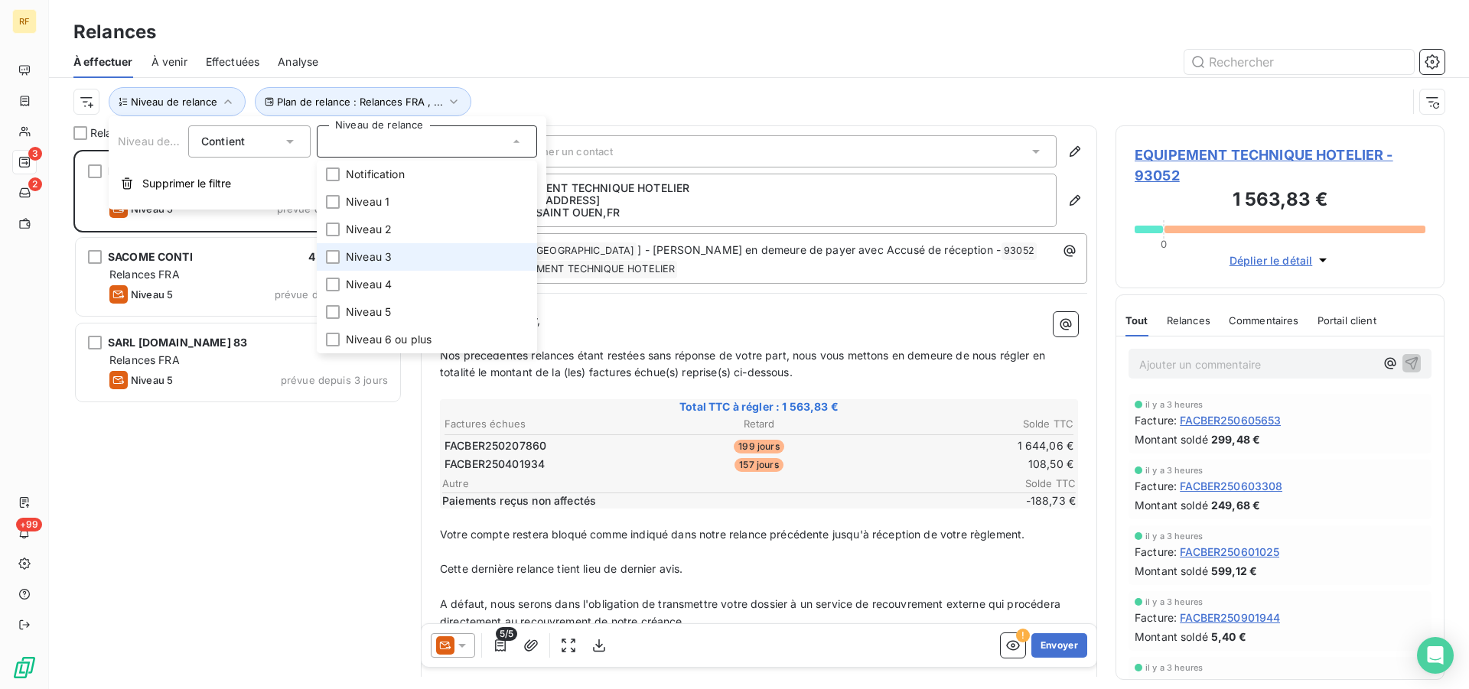
click at [357, 252] on span "Niveau 3" at bounding box center [369, 256] width 46 height 15
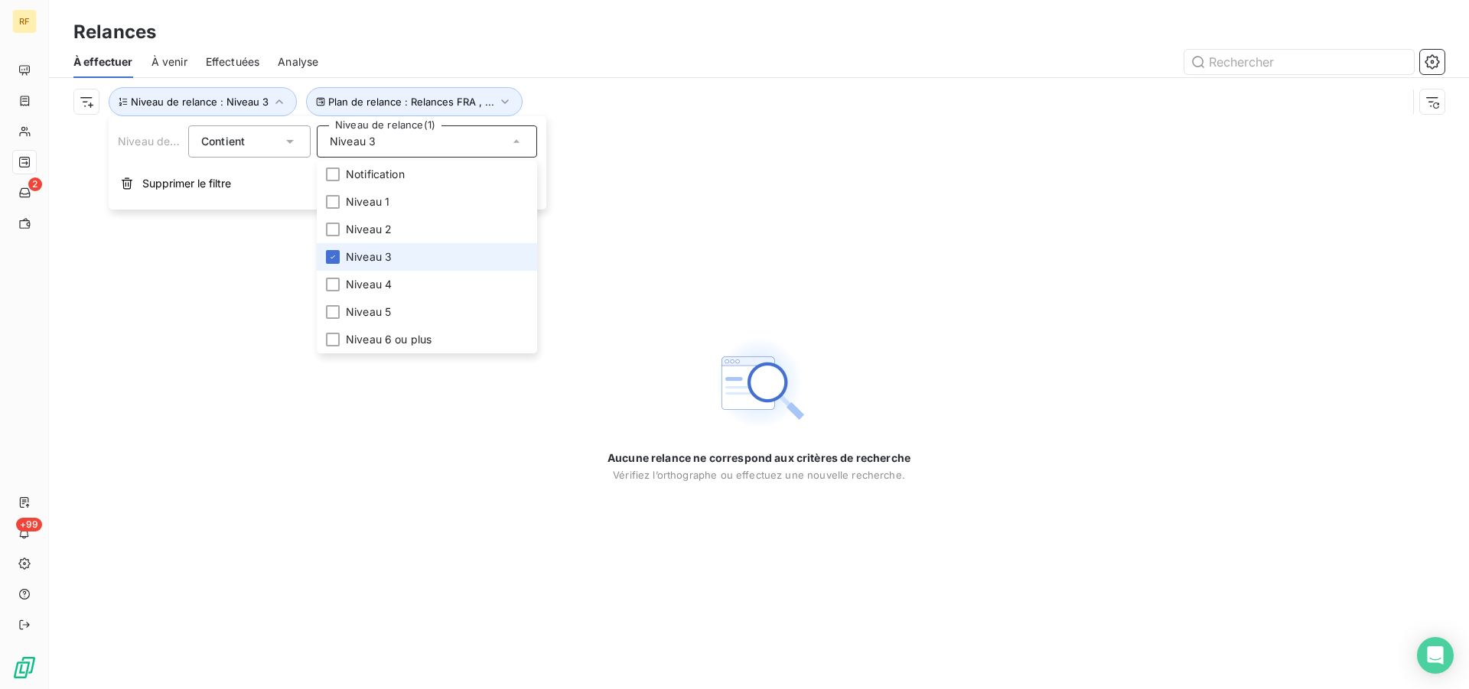
click at [350, 255] on span "Niveau 3" at bounding box center [369, 256] width 46 height 15
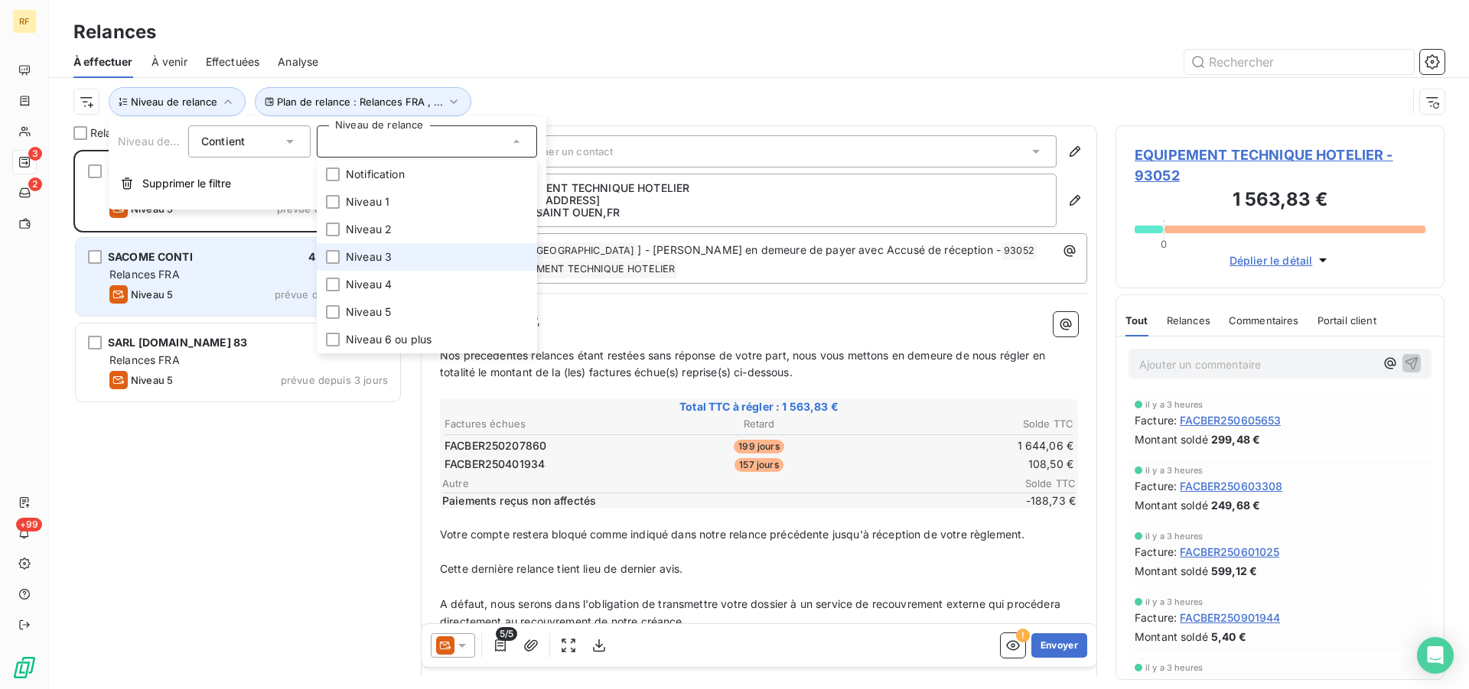
scroll to position [526, 316]
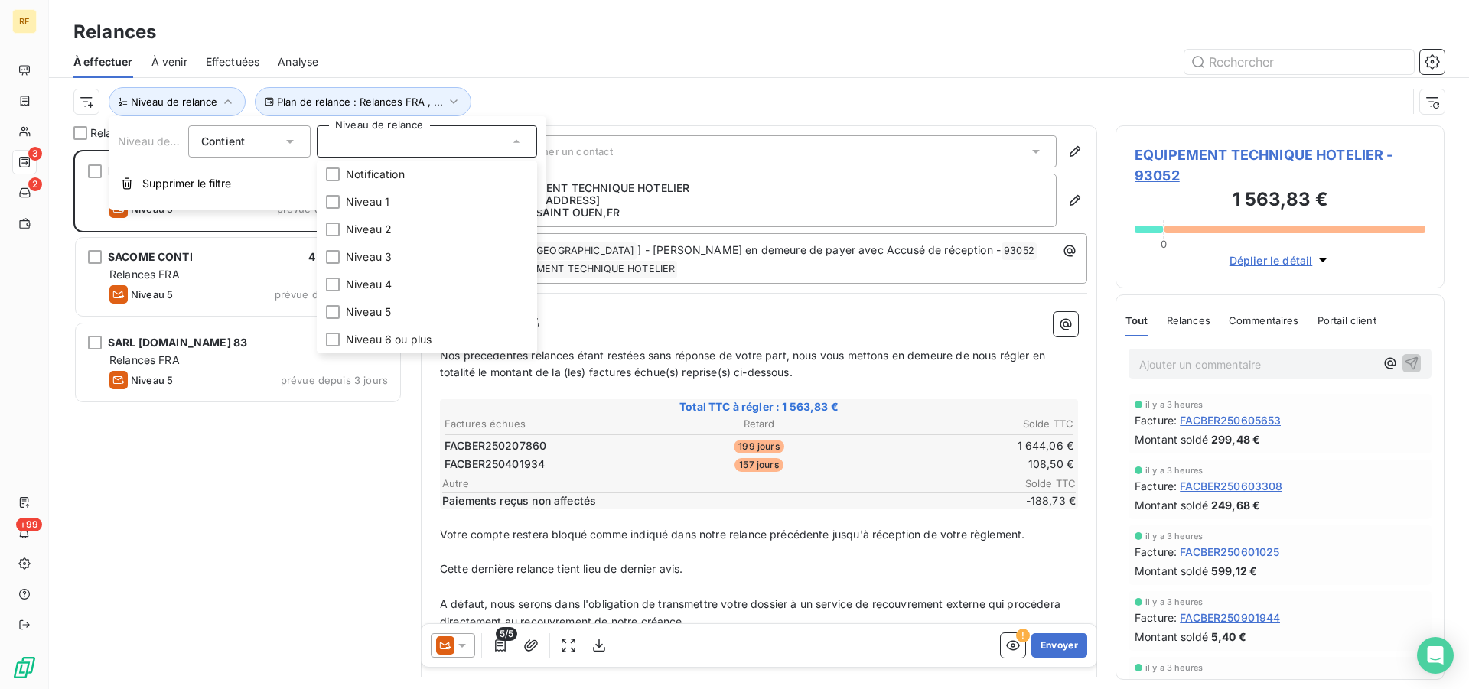
click at [195, 498] on div "EQUIPEMENT TECHNIQUE HOTELIER 1 563,83 € Relances FRA Niveau 5 prévue depuis 21…" at bounding box center [237, 419] width 329 height 539
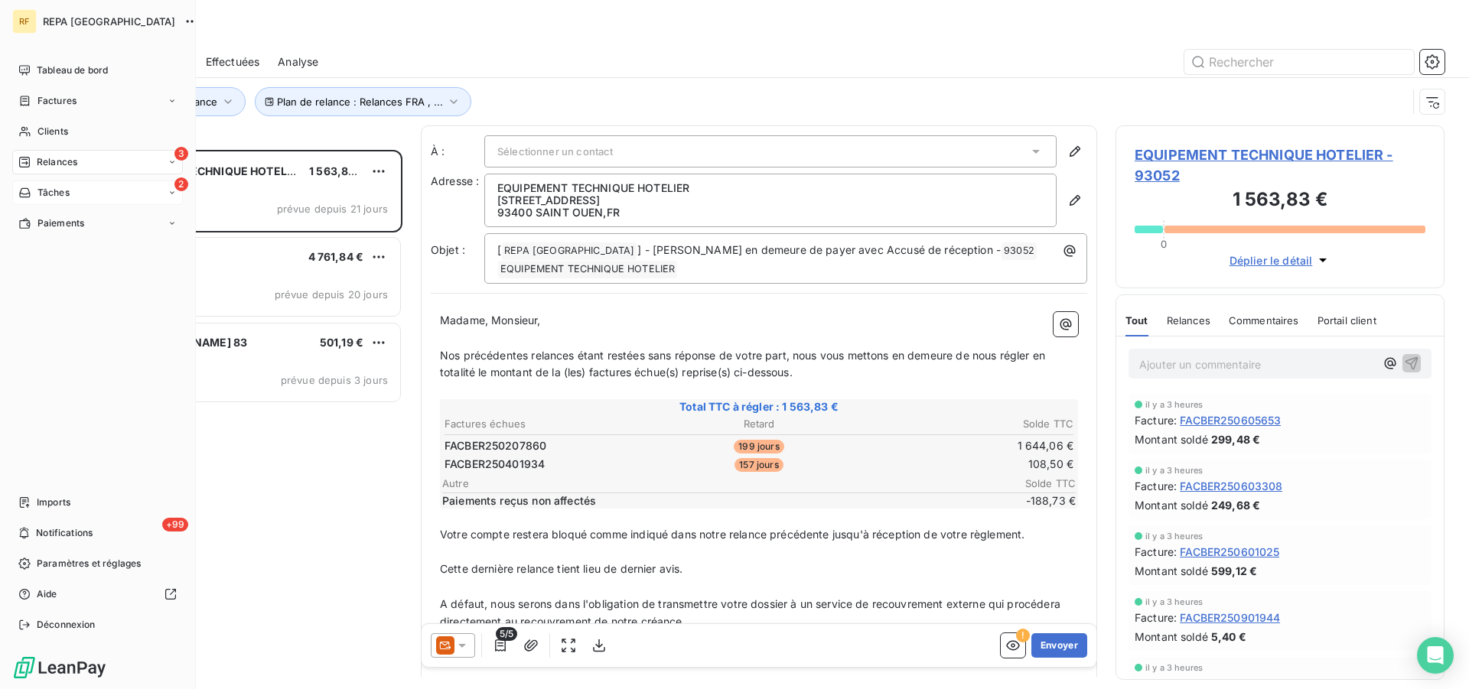
click at [52, 192] on span "Tâches" at bounding box center [53, 193] width 32 height 14
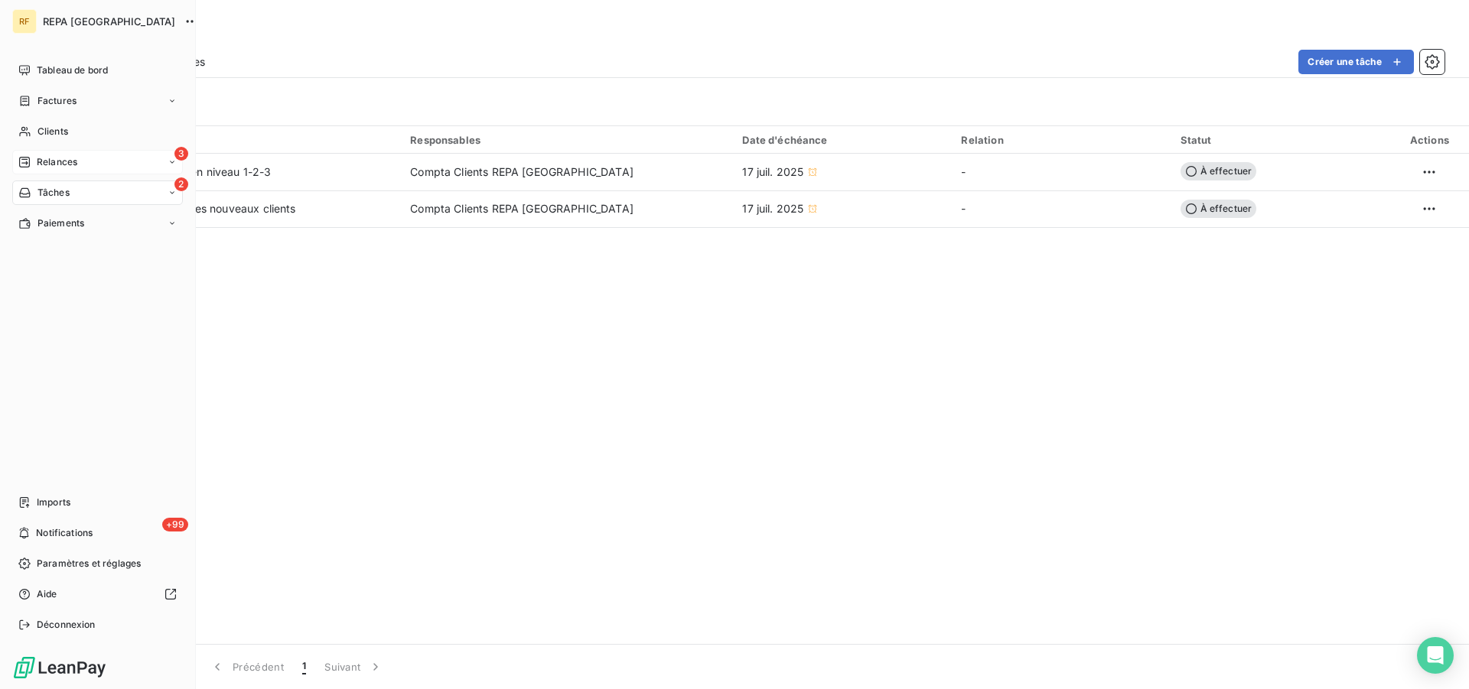
click at [37, 158] on span "Relances" at bounding box center [57, 162] width 41 height 14
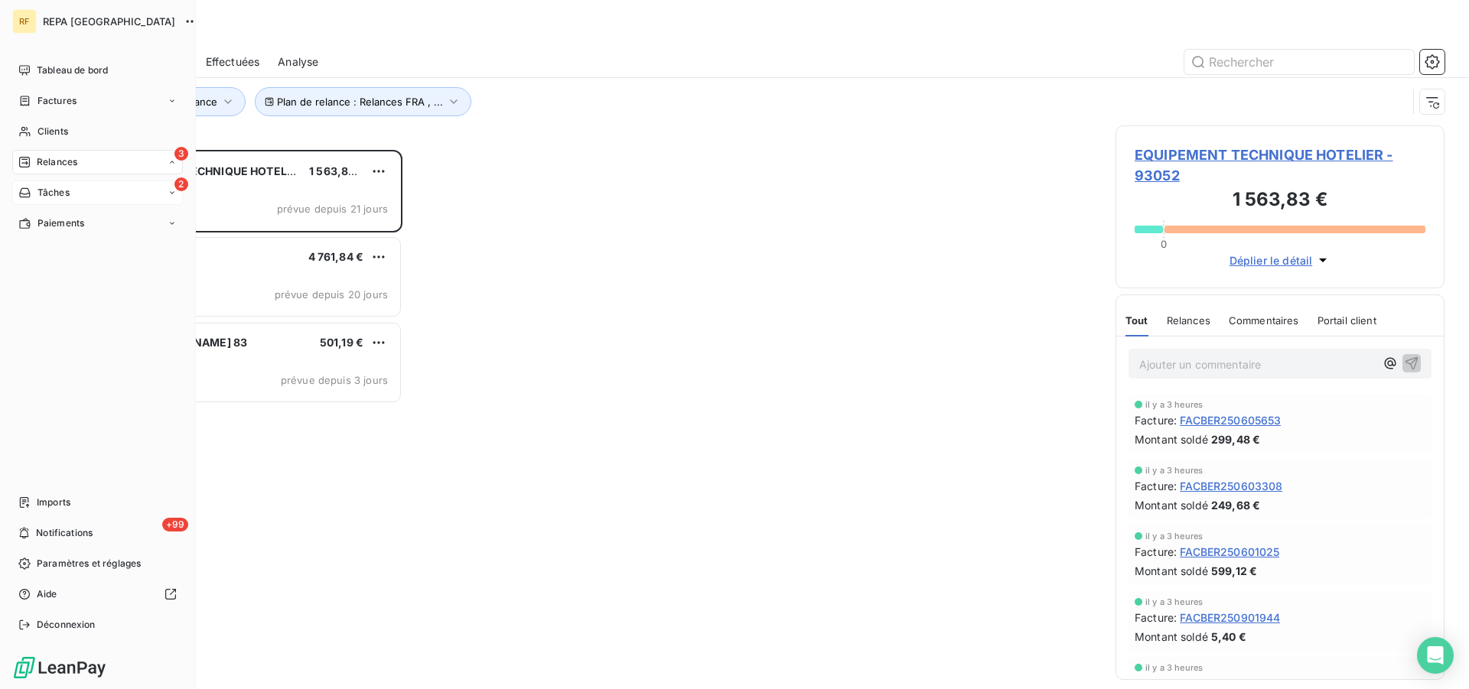
scroll to position [526, 316]
